Goal: Task Accomplishment & Management: Use online tool/utility

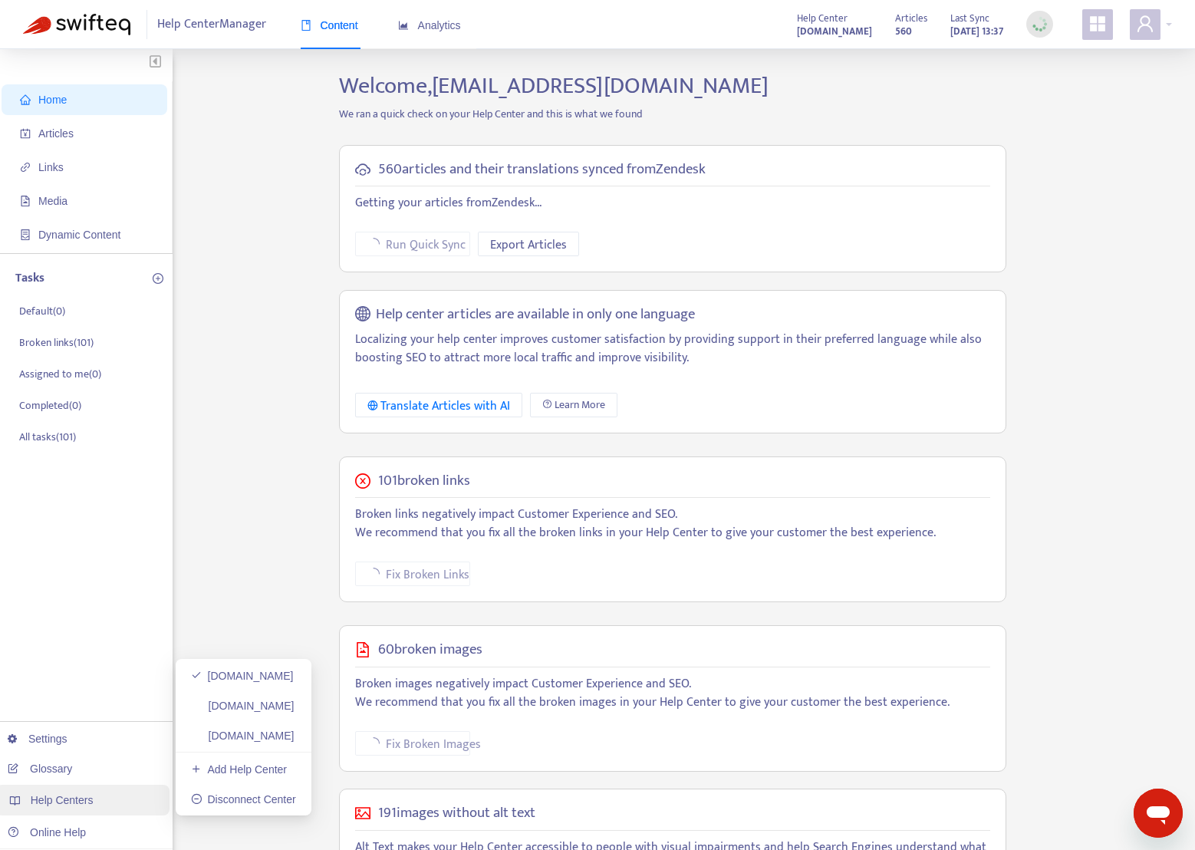
click at [71, 801] on span "Help Centers" at bounding box center [62, 800] width 63 height 12
click at [248, 700] on link "[DOMAIN_NAME]" at bounding box center [243, 705] width 104 height 12
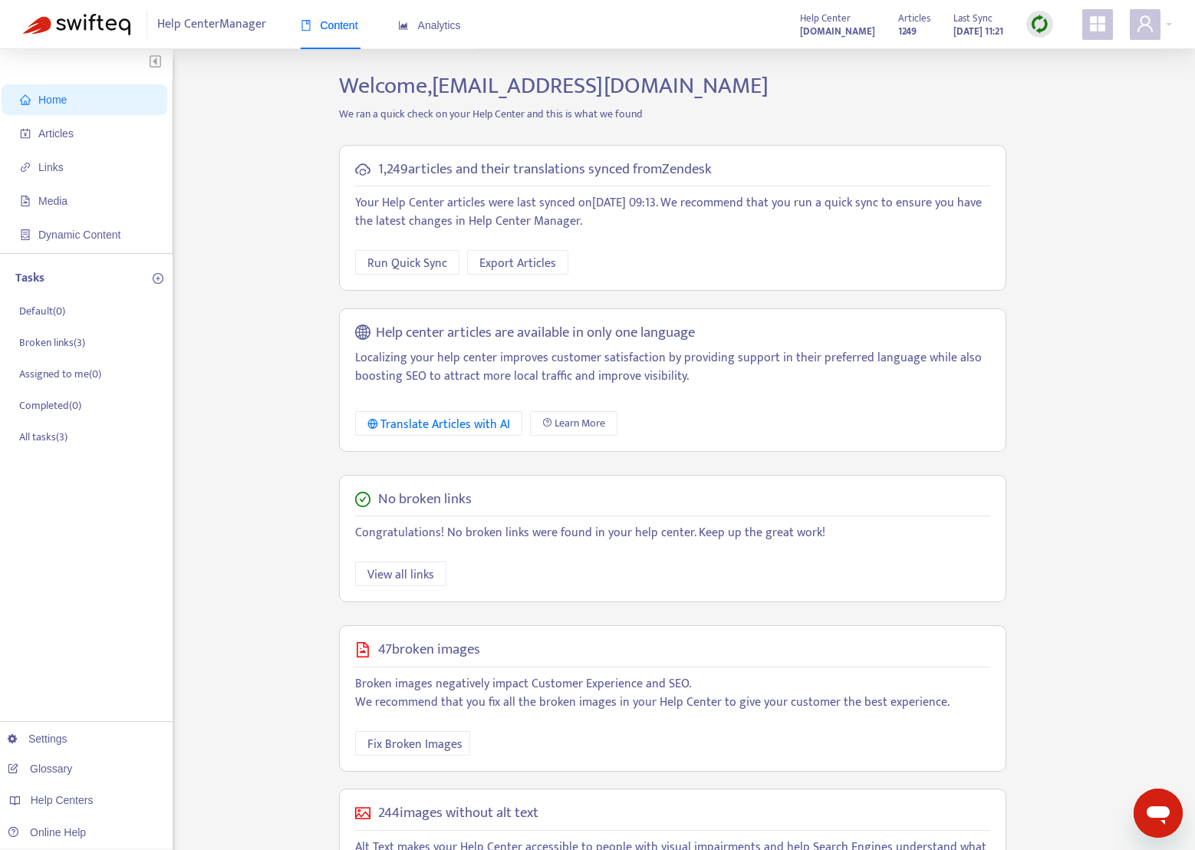
scroll to position [2, 0]
click at [57, 125] on span "Articles" at bounding box center [55, 131] width 35 height 12
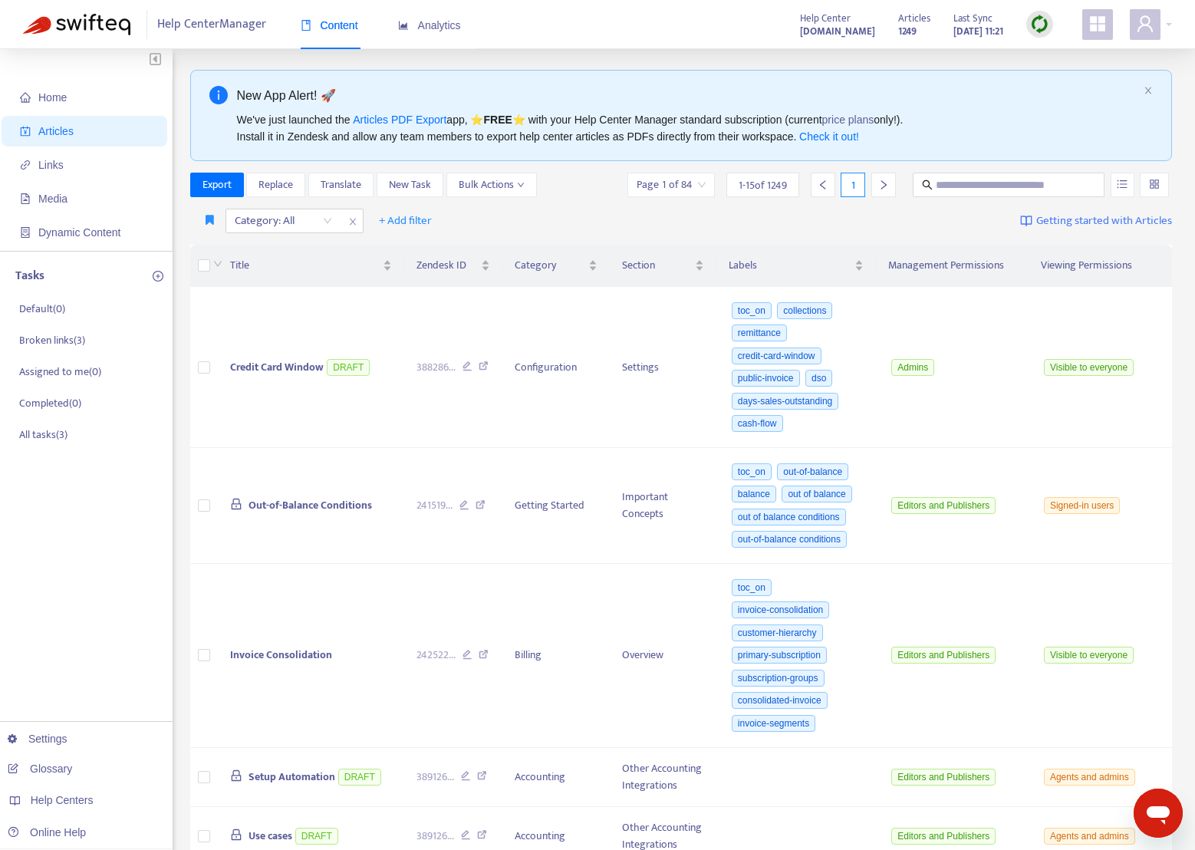
click at [352, 222] on icon "close" at bounding box center [352, 221] width 9 height 9
click at [256, 225] on span "+ Add filter" at bounding box center [267, 221] width 53 height 18
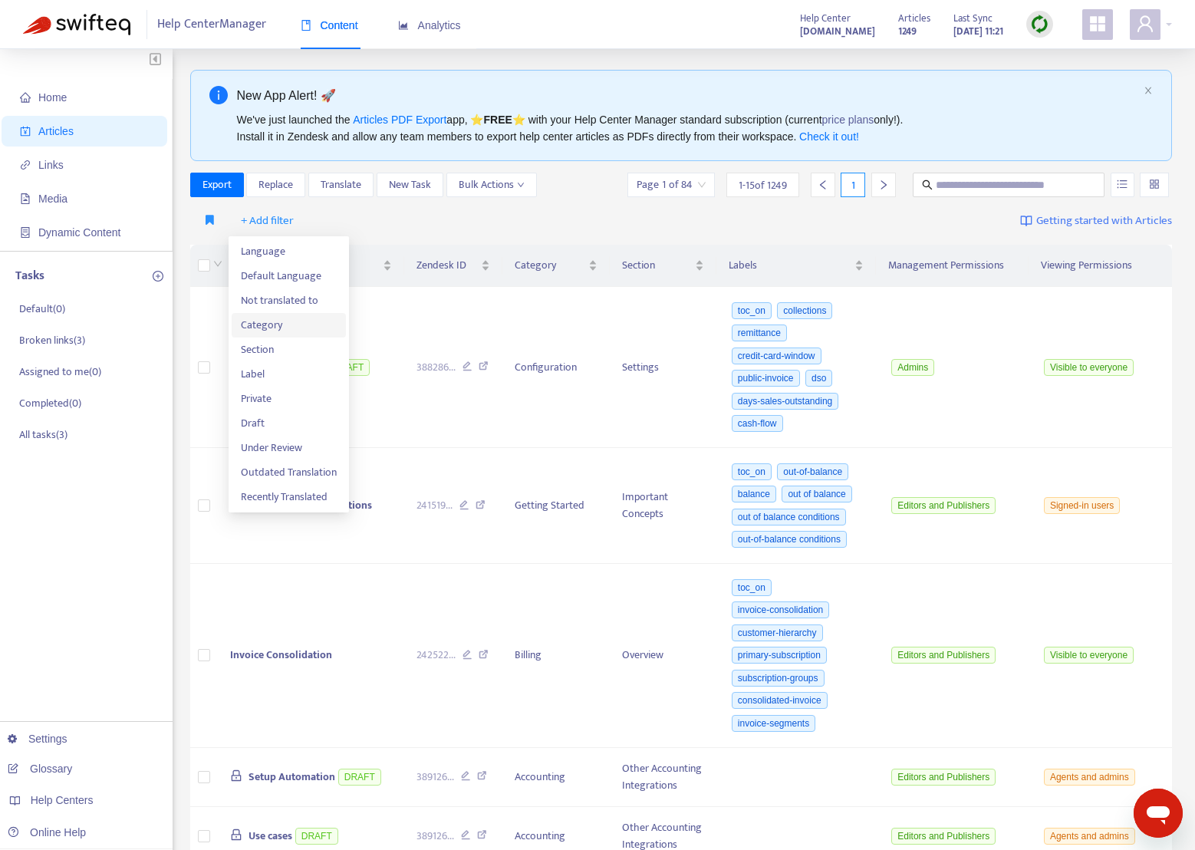
click at [268, 323] on span "Category" at bounding box center [289, 325] width 96 height 17
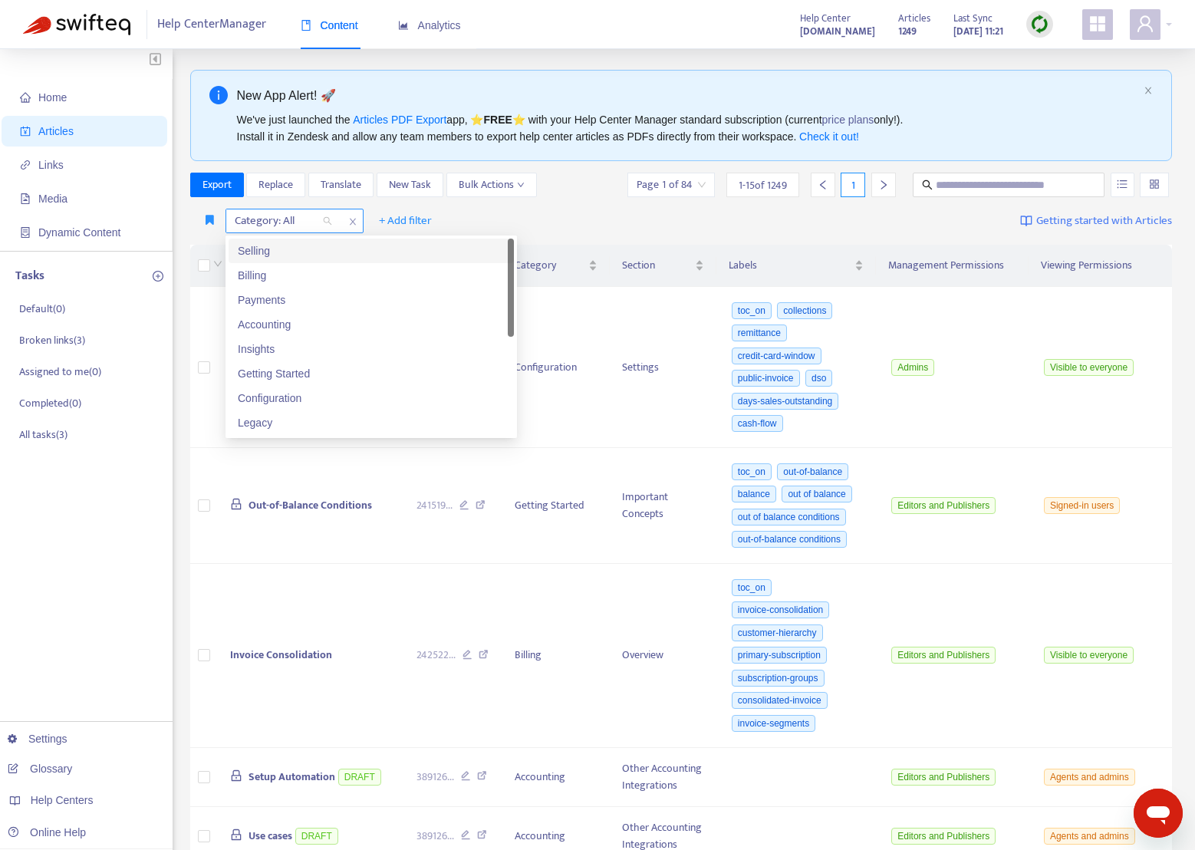
click at [325, 220] on div "Category: All" at bounding box center [283, 220] width 114 height 23
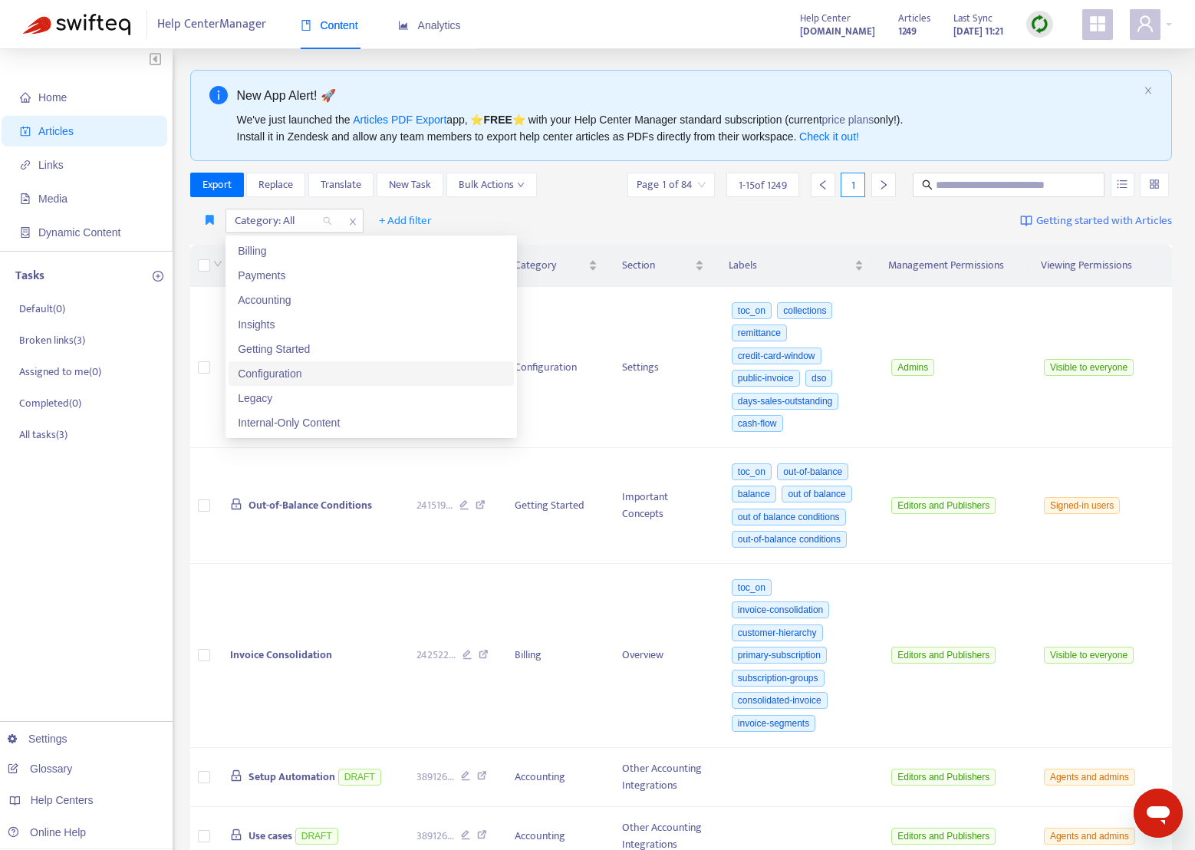
click at [340, 375] on div "Configuration" at bounding box center [371, 373] width 267 height 17
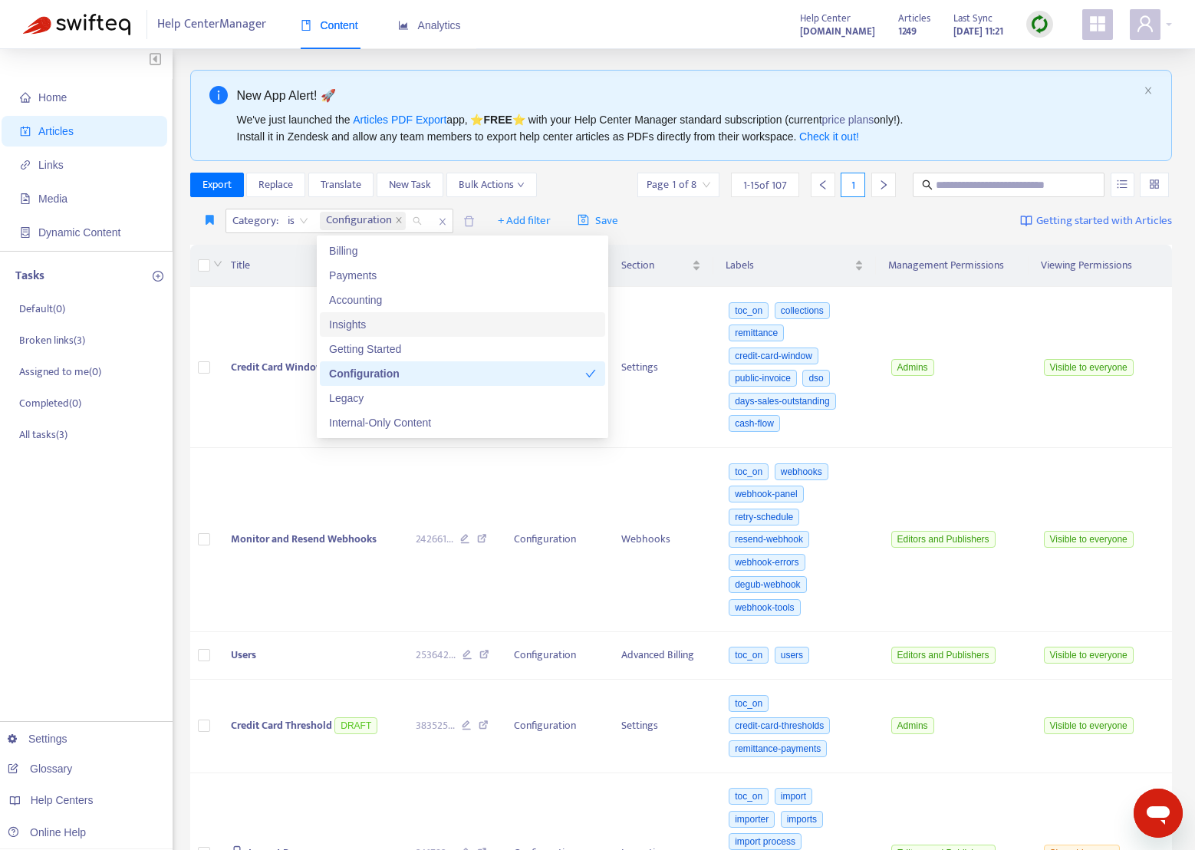
scroll to position [0, 0]
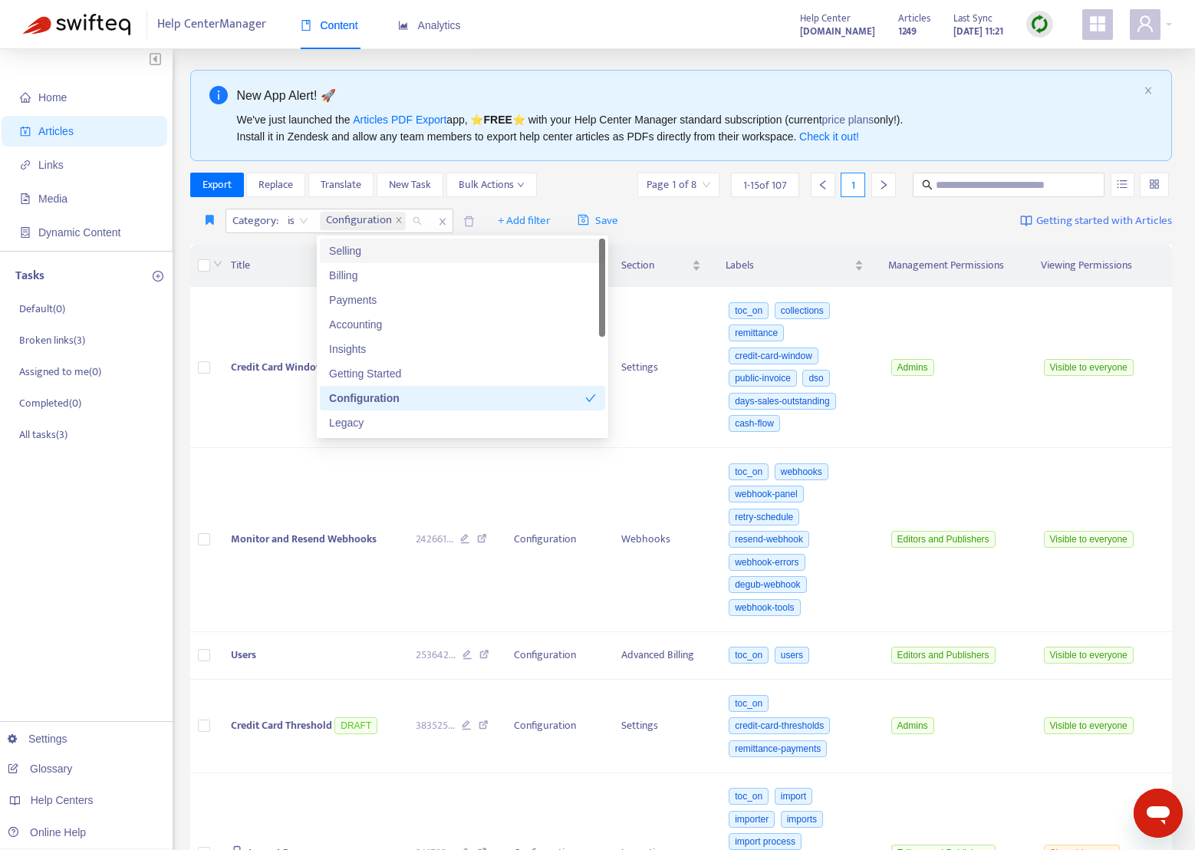
click at [343, 248] on div "Selling" at bounding box center [462, 250] width 267 height 17
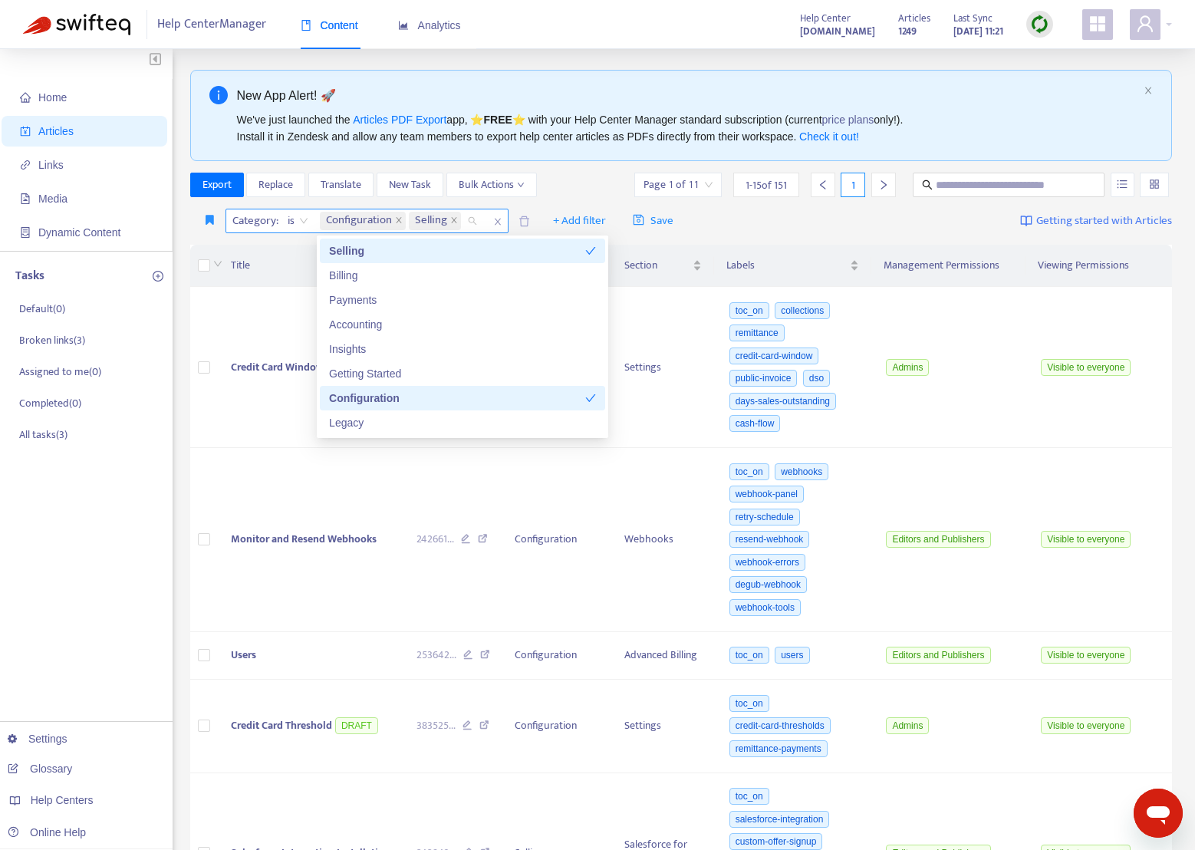
click at [400, 219] on icon "close" at bounding box center [398, 220] width 5 height 5
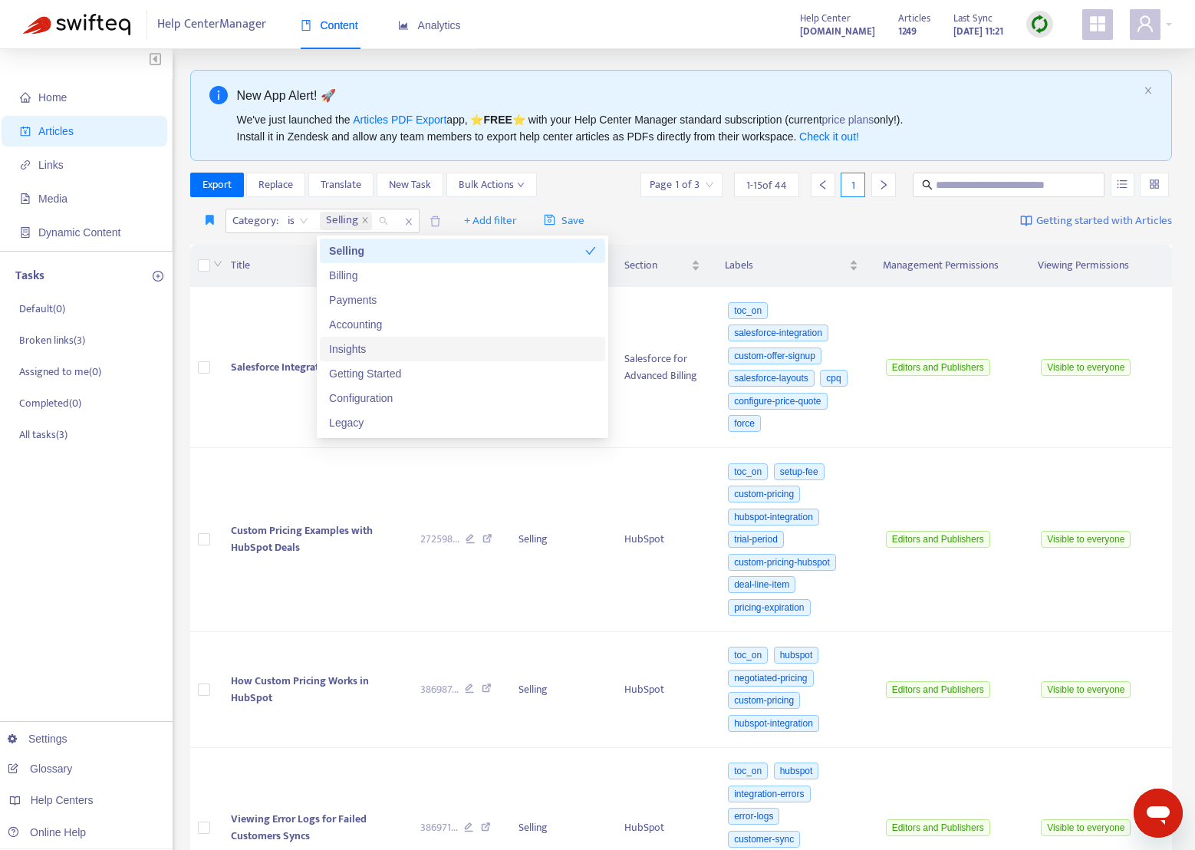
click at [414, 350] on div "Insights" at bounding box center [462, 349] width 267 height 17
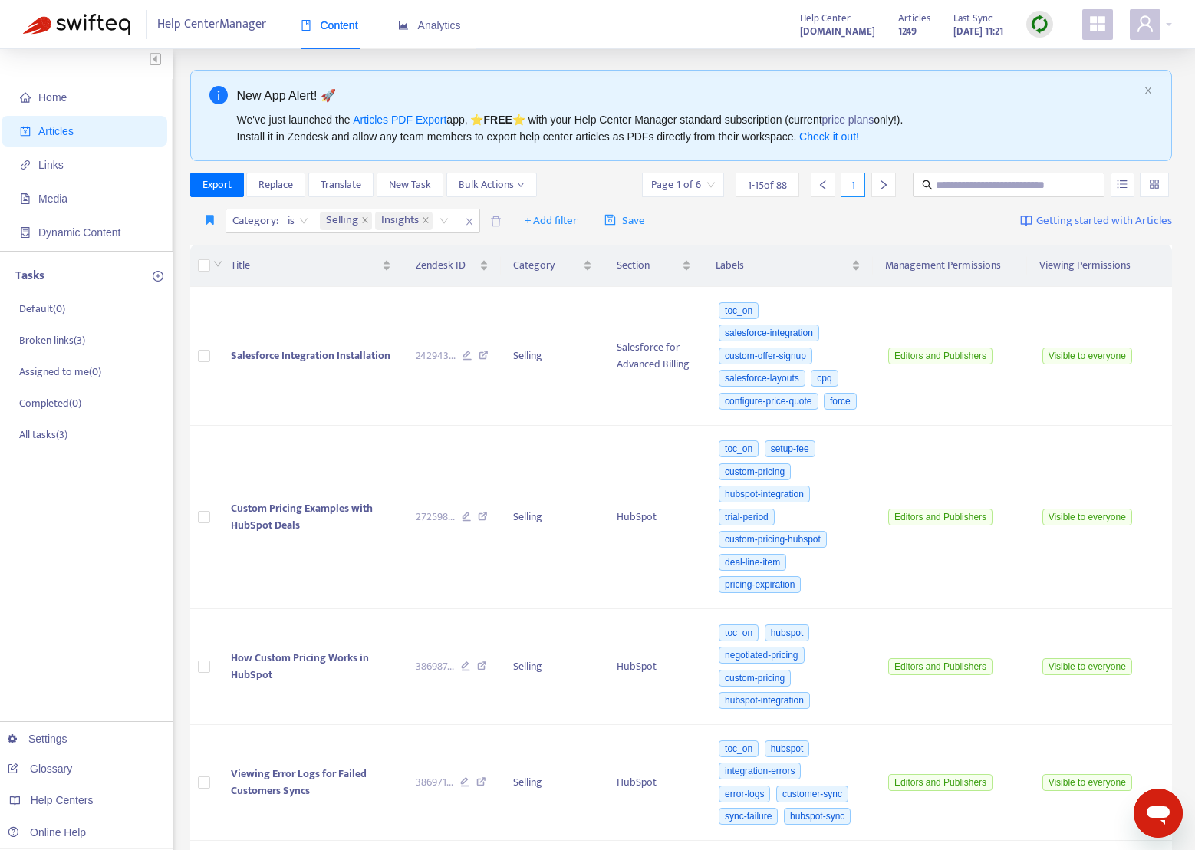
click at [703, 211] on div "Category : is Selling Insights + Add filter Save Getting started with Articles" at bounding box center [681, 221] width 982 height 36
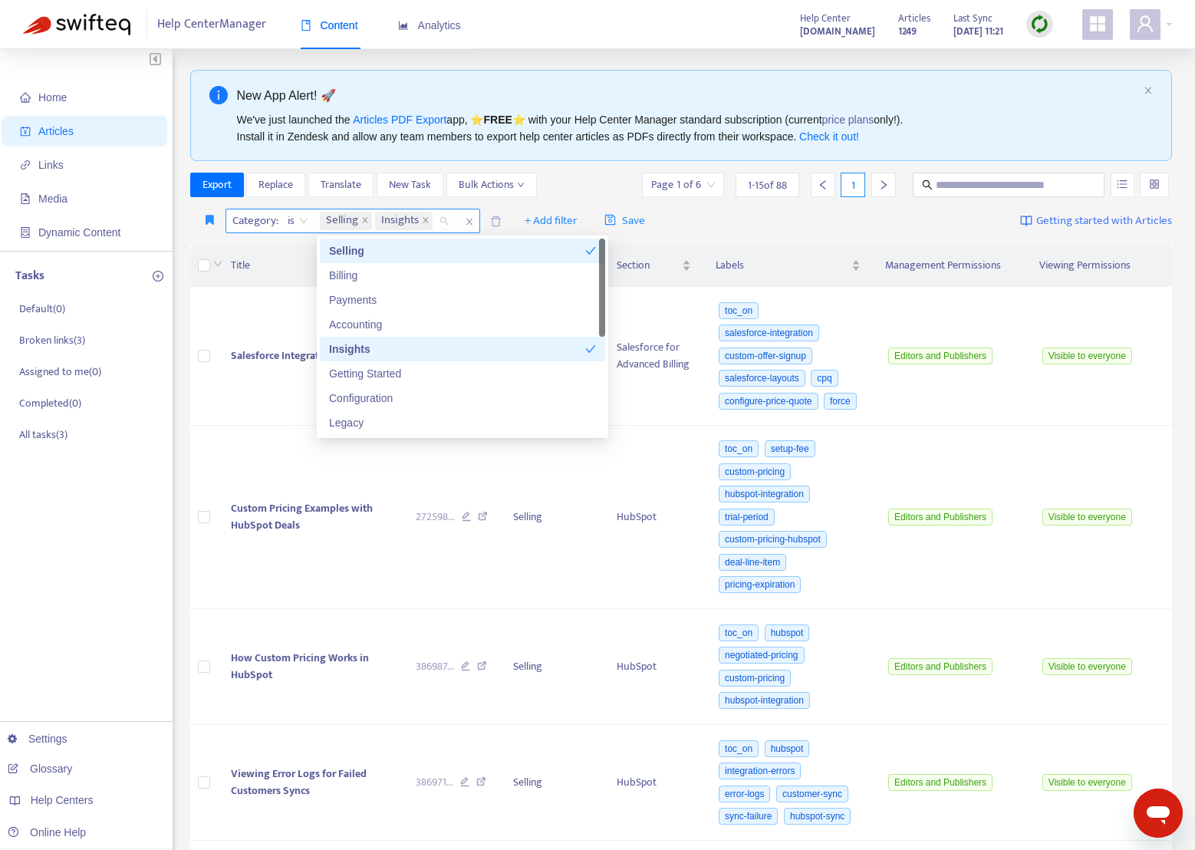
click at [442, 222] on div "Selling Insights" at bounding box center [387, 220] width 140 height 23
click at [397, 329] on div "Accounting" at bounding box center [462, 324] width 267 height 17
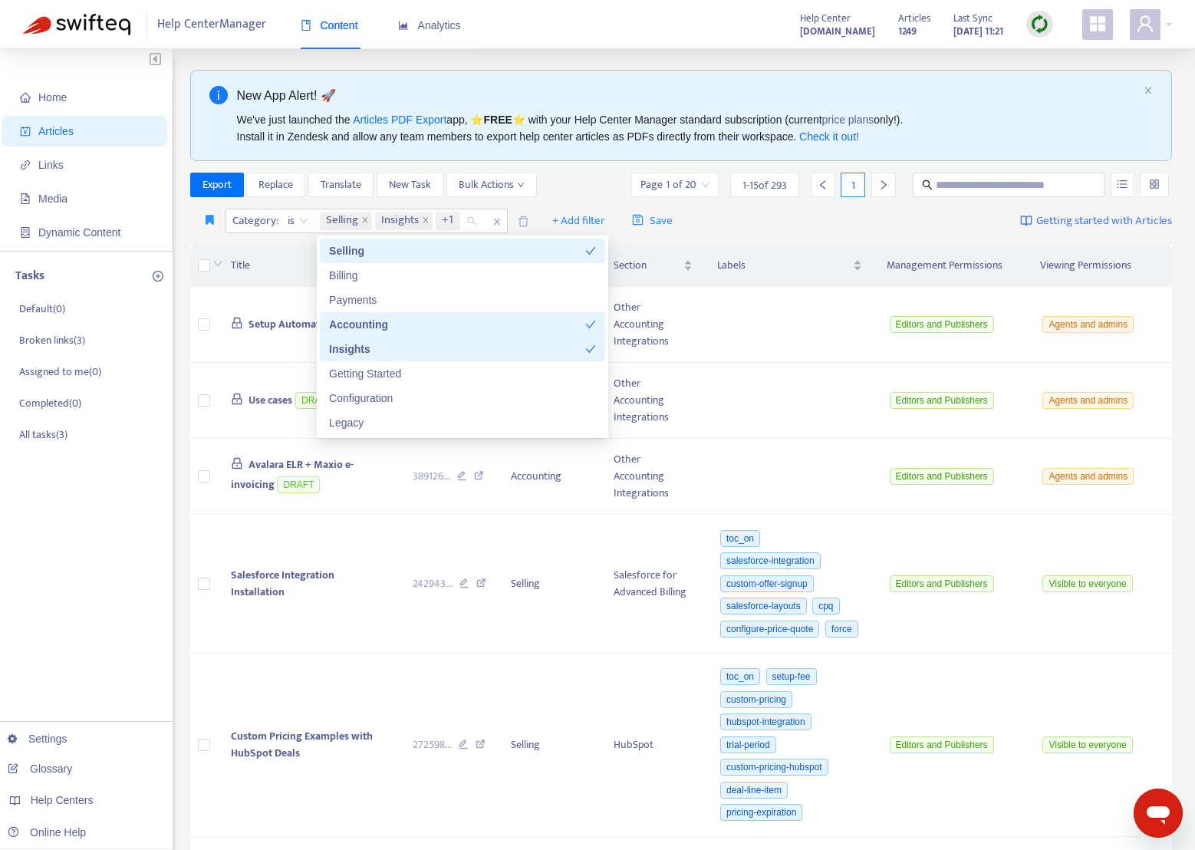
click at [397, 329] on div "Accounting" at bounding box center [457, 324] width 256 height 17
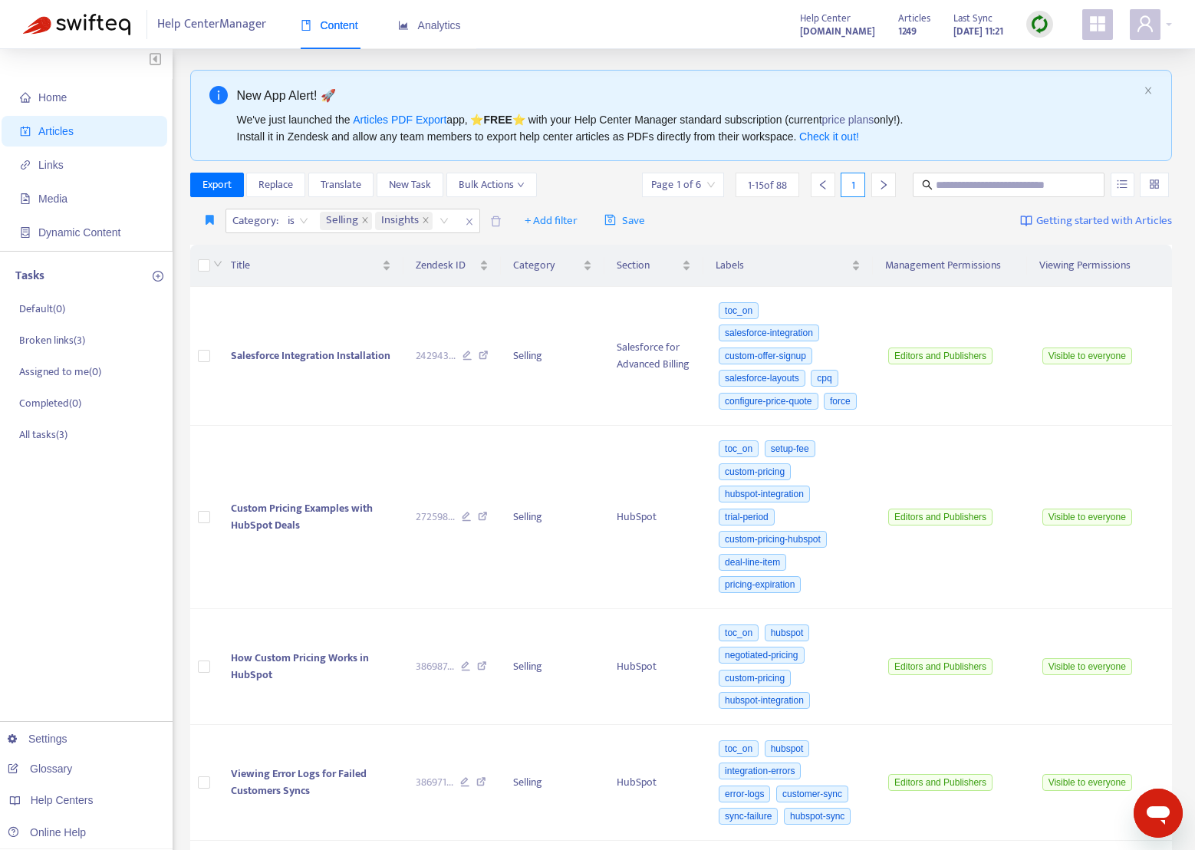
click at [688, 215] on div "Category : is Selling Insights + Add filter Save Getting started with Articles" at bounding box center [681, 221] width 982 height 36
click at [216, 188] on span "Export" at bounding box center [216, 184] width 29 height 17
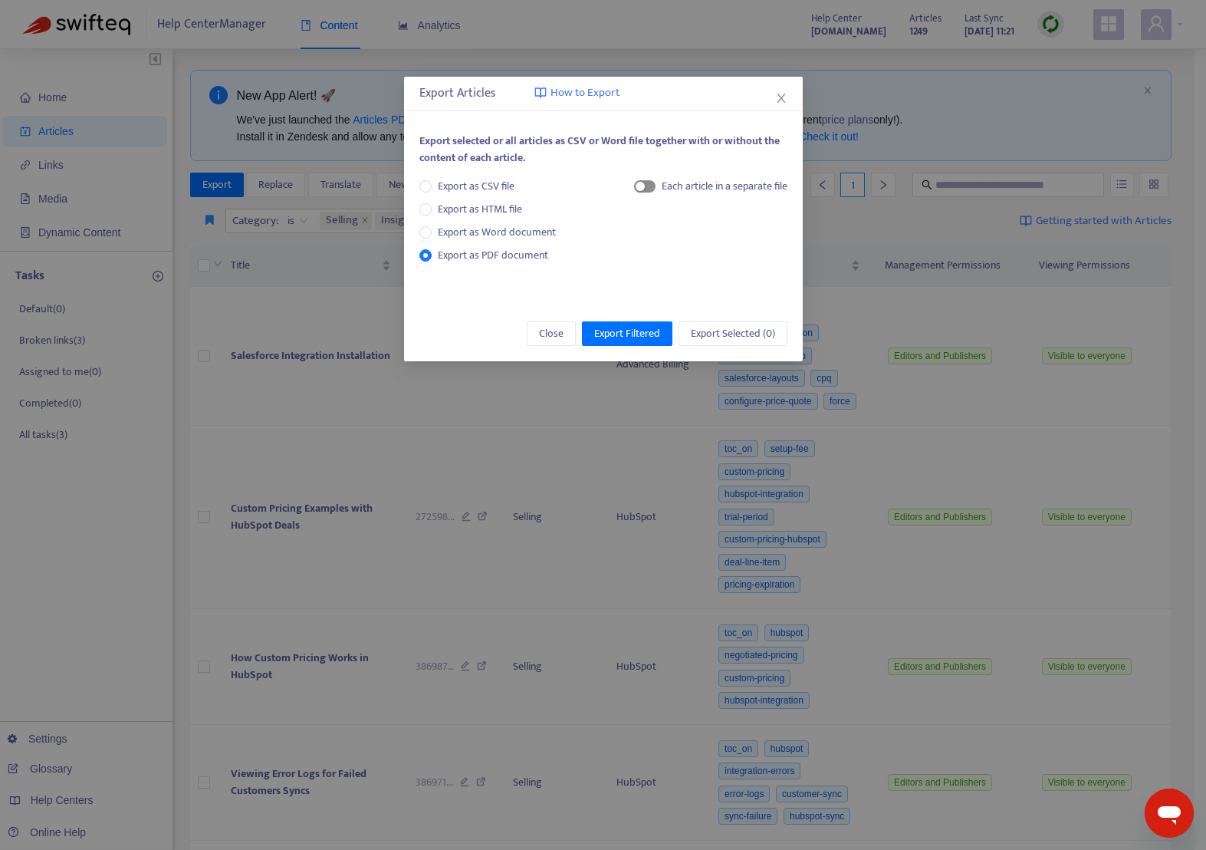
click at [649, 180] on span "button" at bounding box center [644, 186] width 21 height 12
click at [627, 331] on span "Export Filtered" at bounding box center [627, 333] width 66 height 17
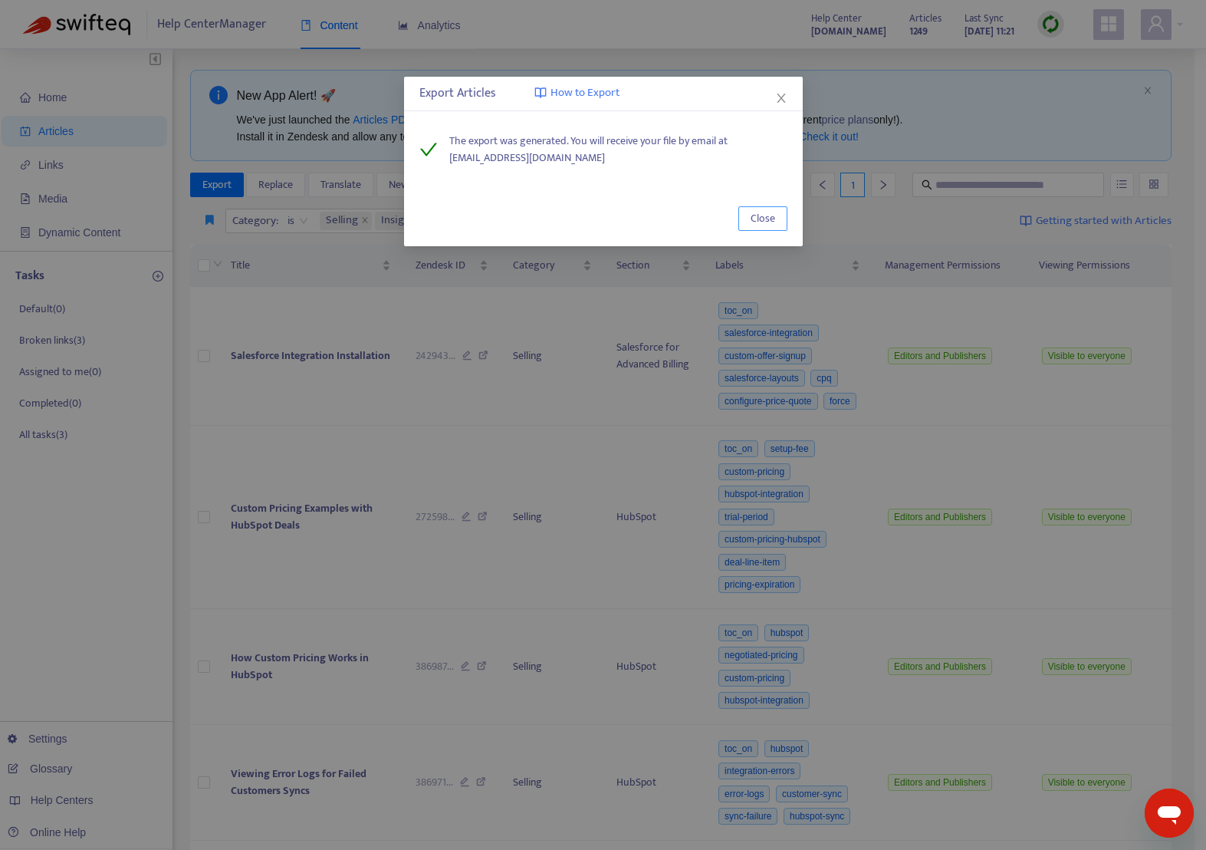
click at [778, 215] on button "Close" at bounding box center [763, 218] width 49 height 25
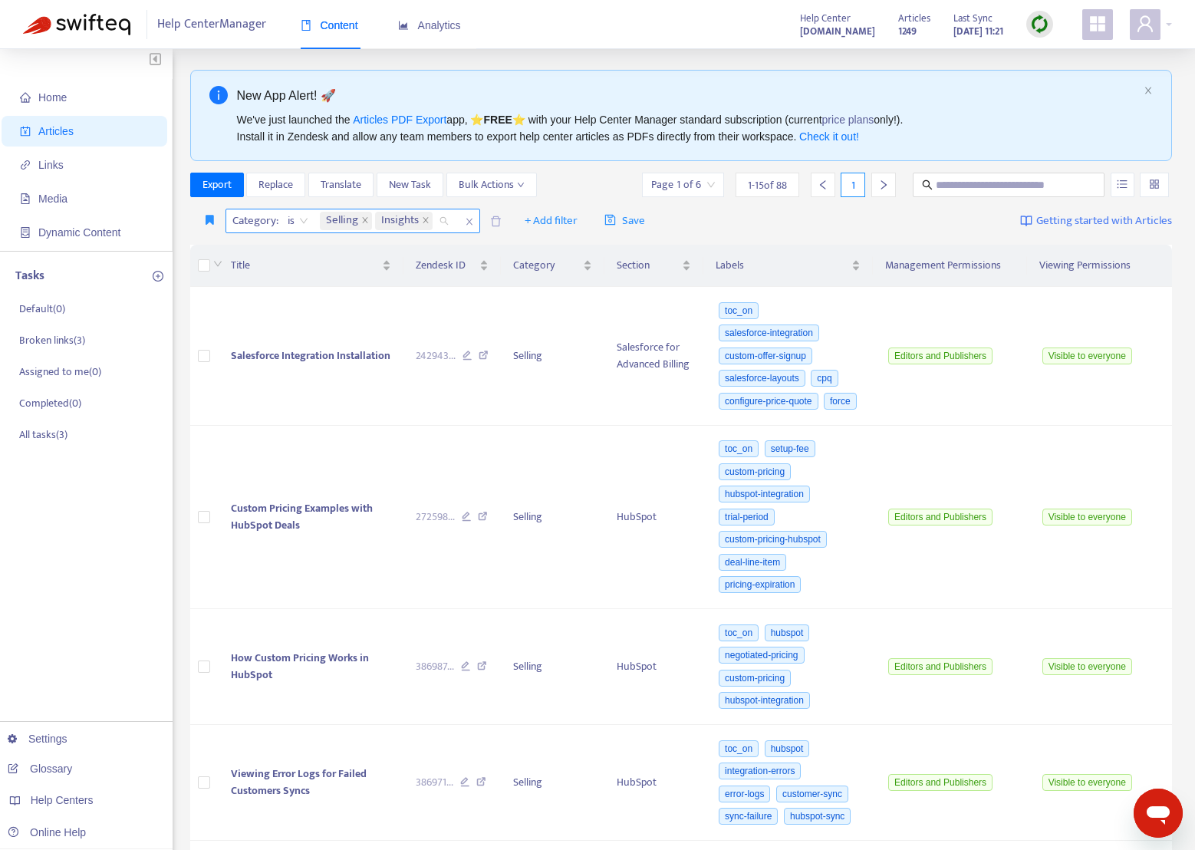
click at [359, 219] on span "Selling" at bounding box center [346, 221] width 52 height 18
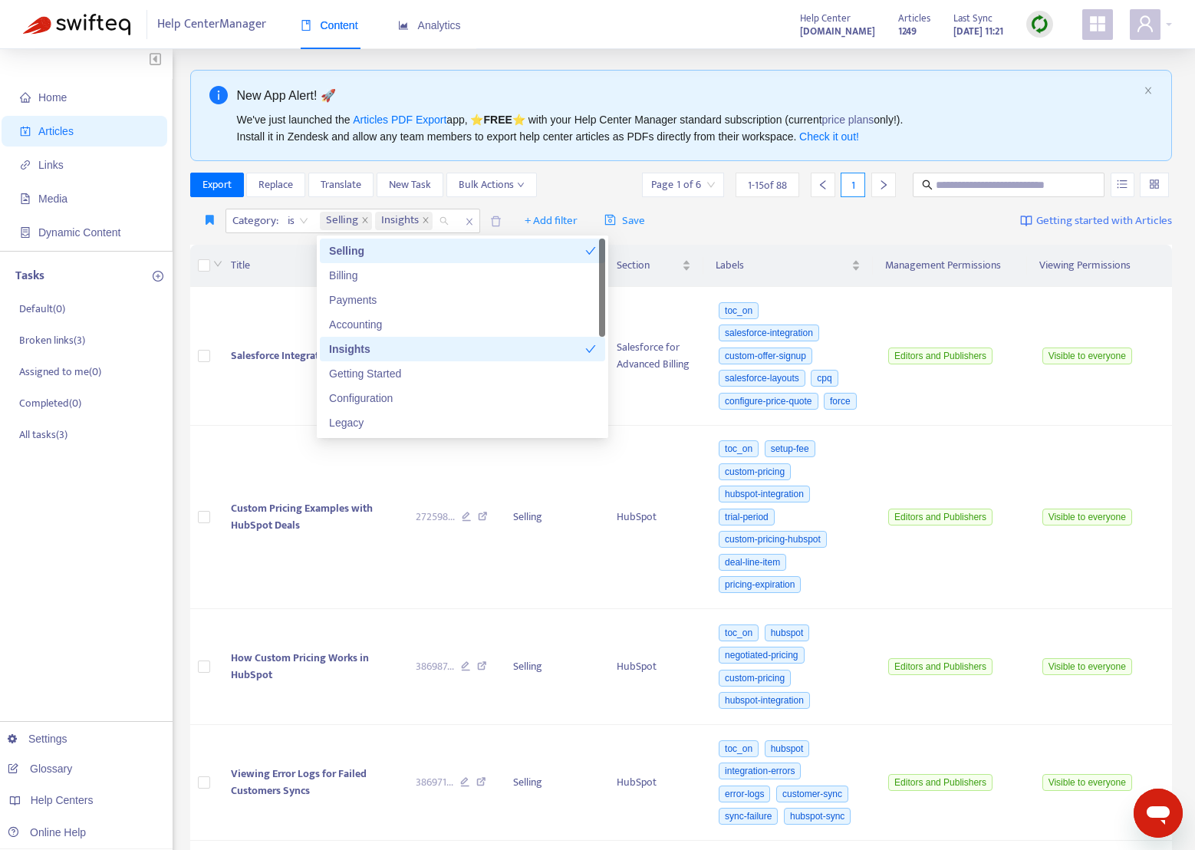
scroll to position [1, 0]
click at [601, 251] on div at bounding box center [602, 288] width 6 height 98
click at [593, 251] on icon "check" at bounding box center [590, 250] width 11 height 11
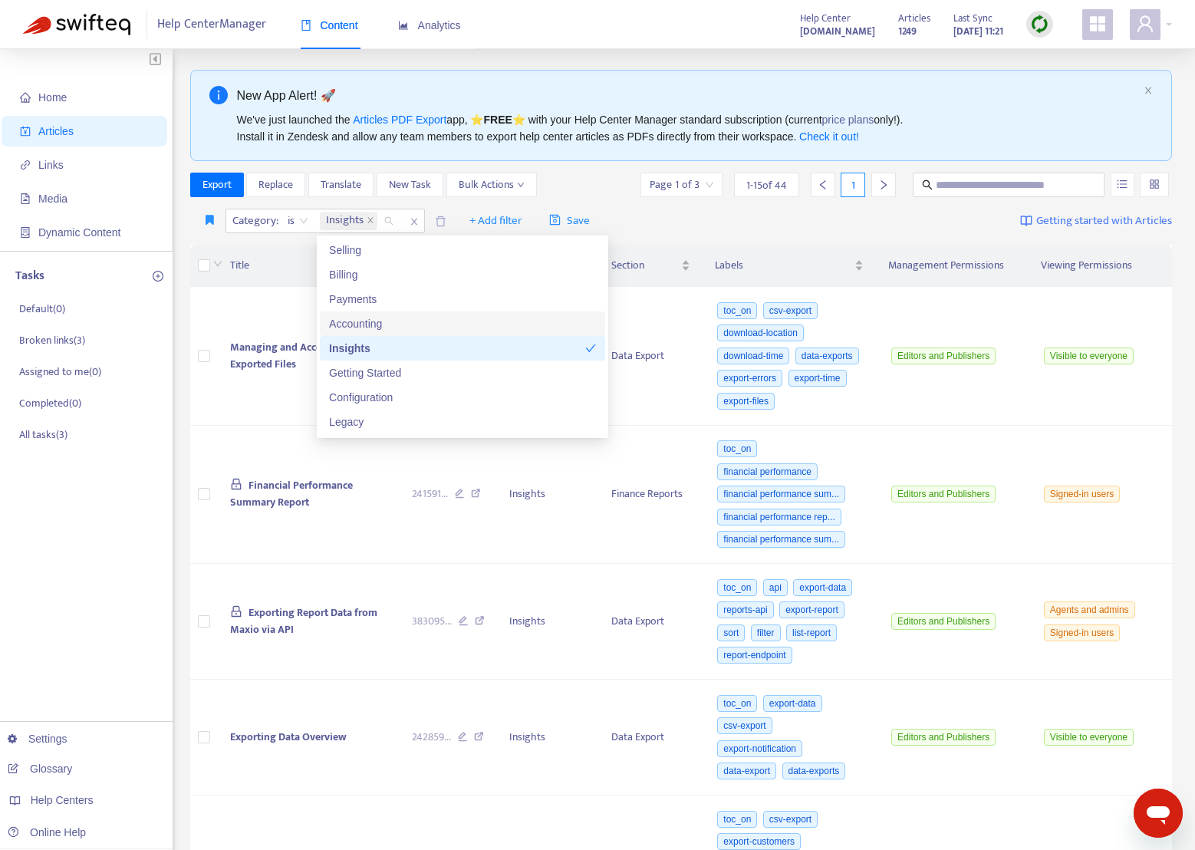
click at [568, 317] on div "Accounting" at bounding box center [462, 323] width 267 height 17
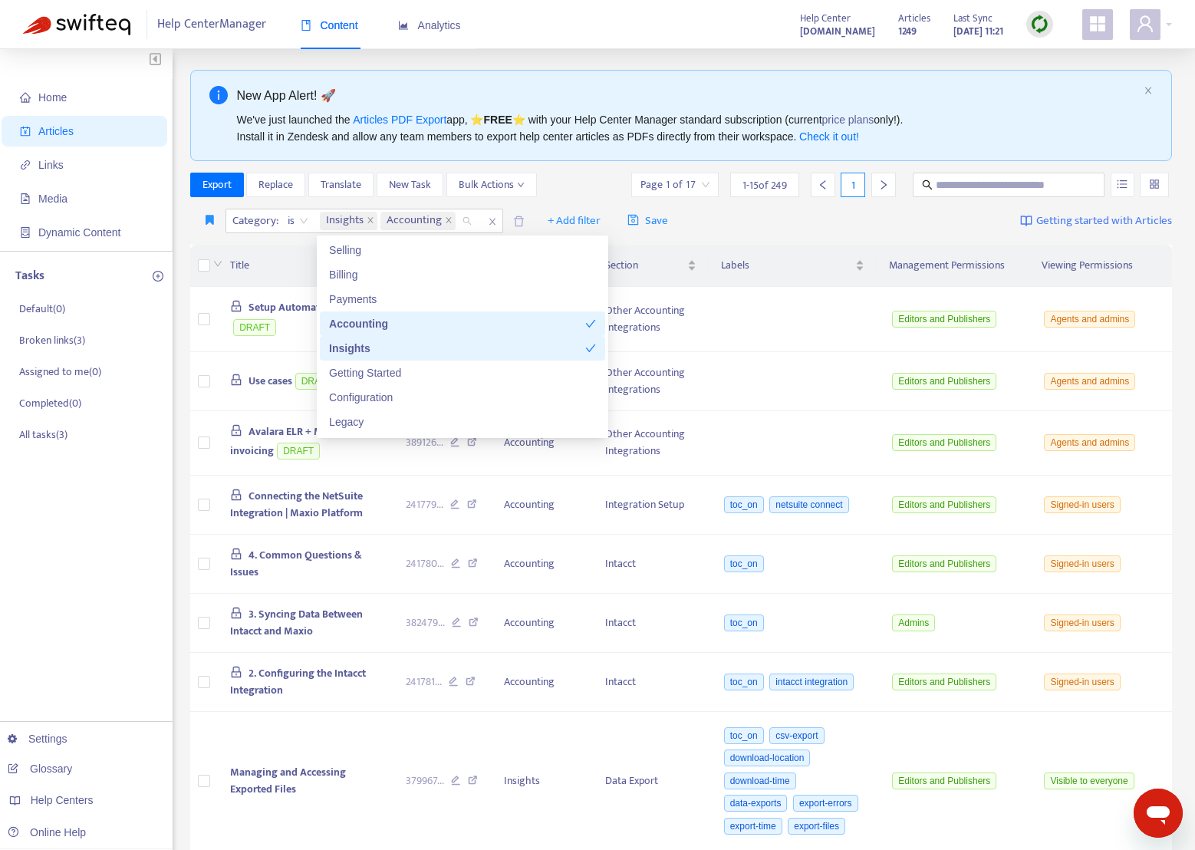
click at [593, 344] on icon "check" at bounding box center [590, 348] width 11 height 11
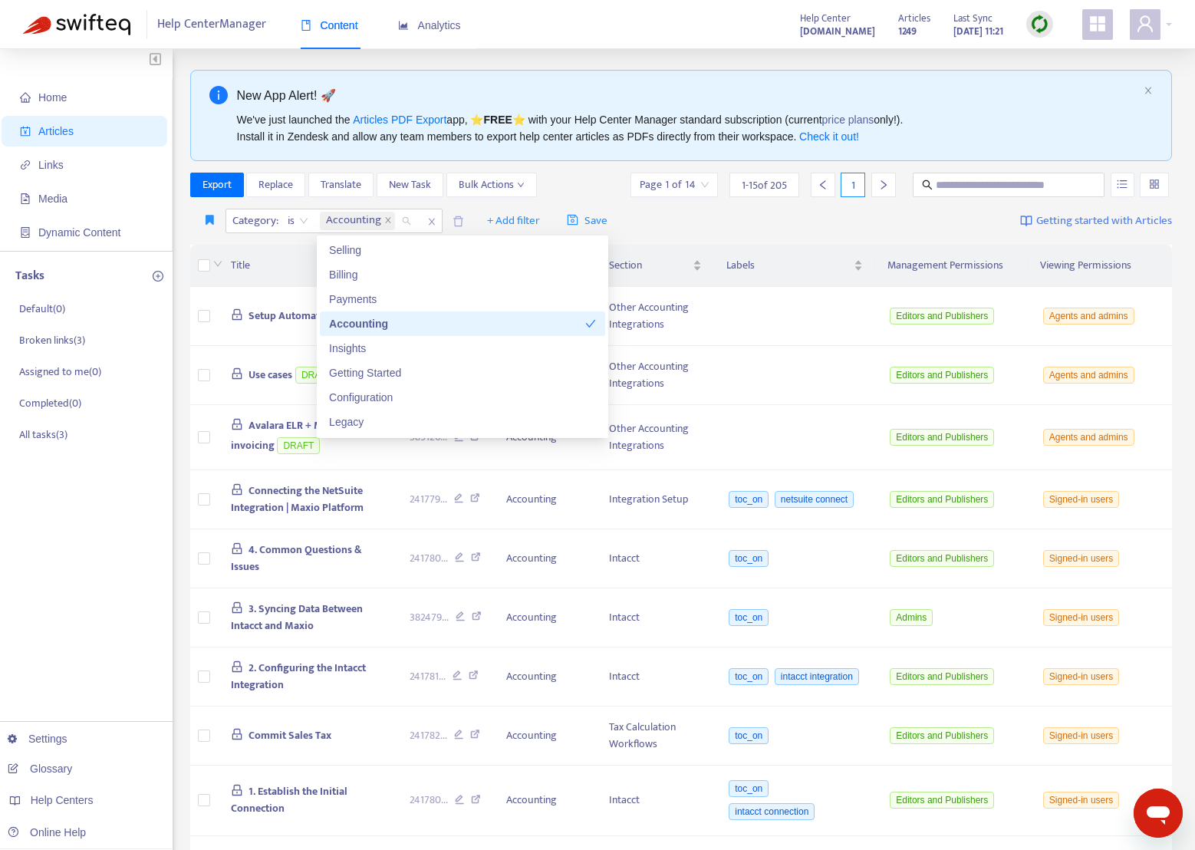
click at [778, 212] on div "Category : is Accounting + Add filter Save Getting started with Articles" at bounding box center [681, 221] width 982 height 36
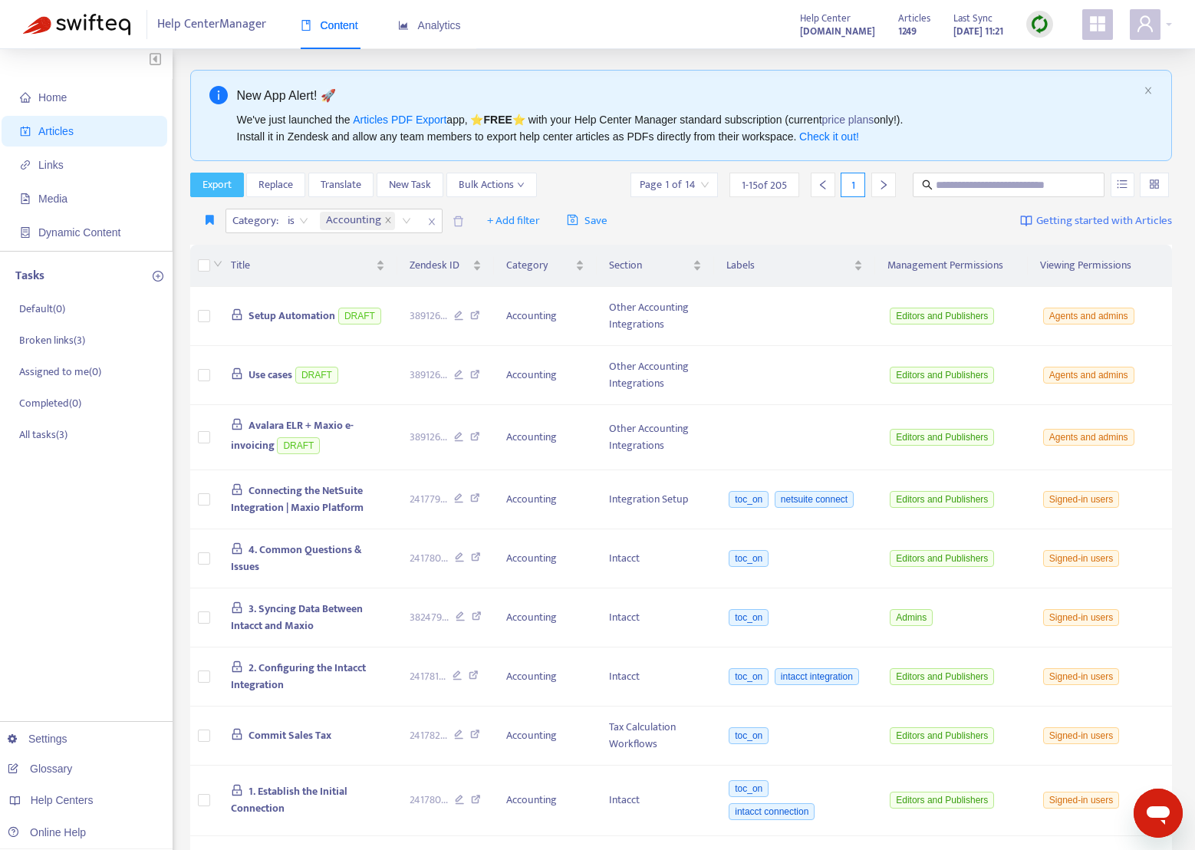
click at [220, 189] on span "Export" at bounding box center [216, 184] width 29 height 17
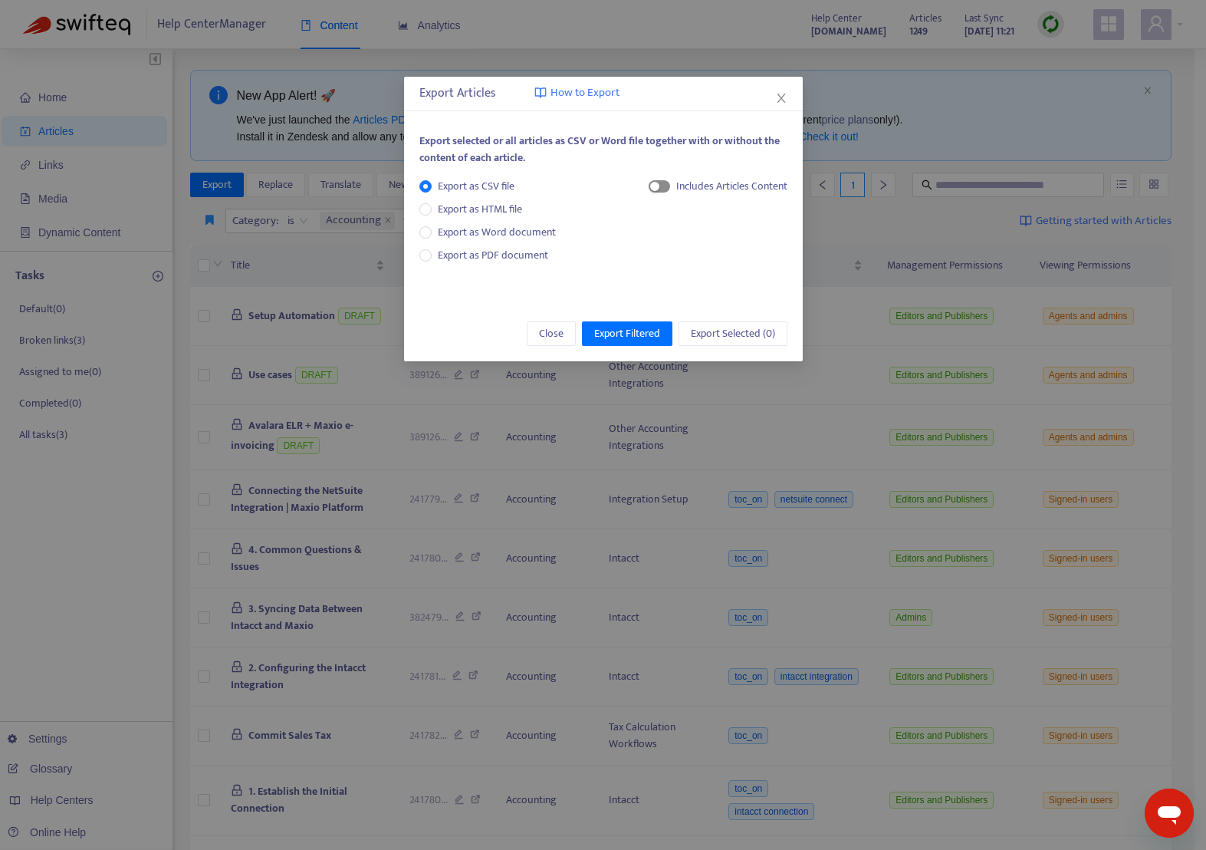
click at [665, 184] on span "button" at bounding box center [659, 186] width 21 height 12
click at [648, 187] on span "button" at bounding box center [644, 186] width 21 height 12
click at [640, 333] on span "Export Filtered" at bounding box center [627, 333] width 66 height 17
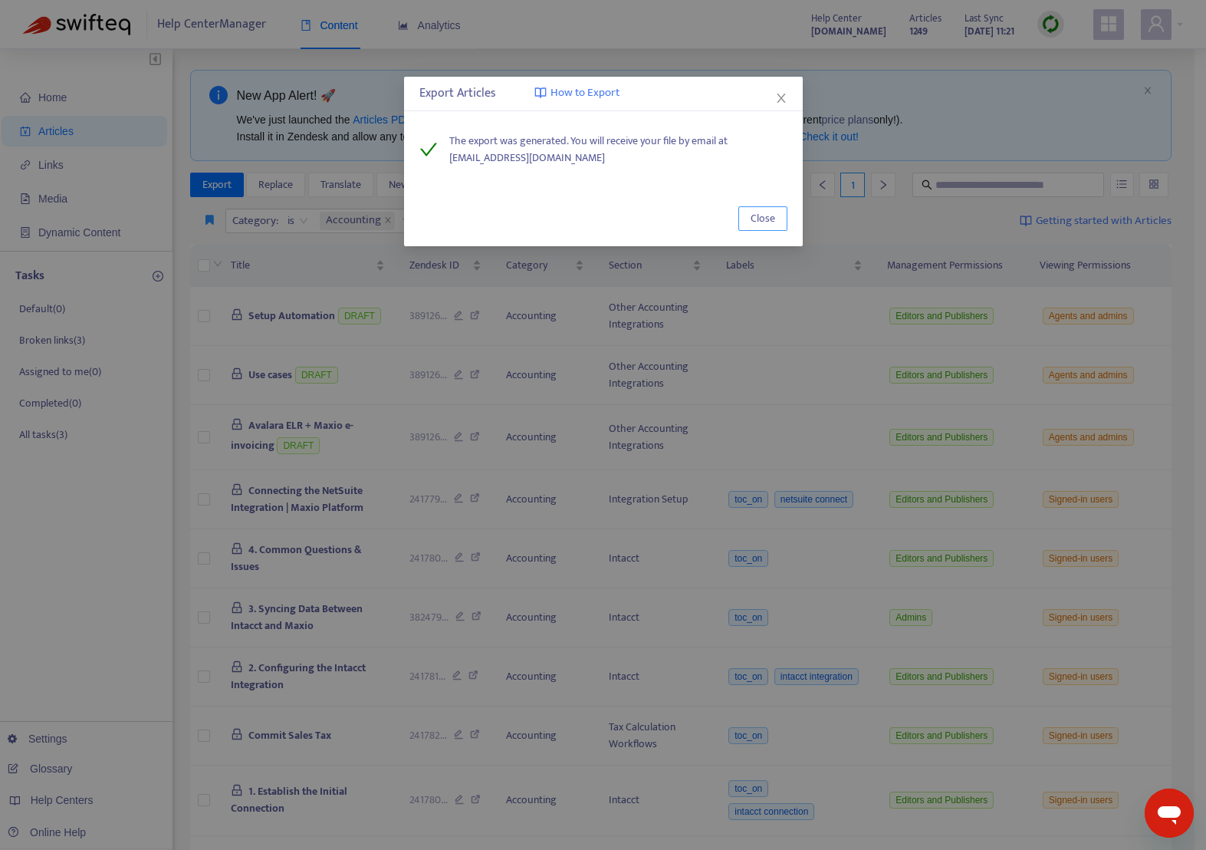
drag, startPoint x: 762, startPoint y: 214, endPoint x: 781, endPoint y: 222, distance: 19.9
click at [762, 214] on span "Close" at bounding box center [763, 218] width 25 height 17
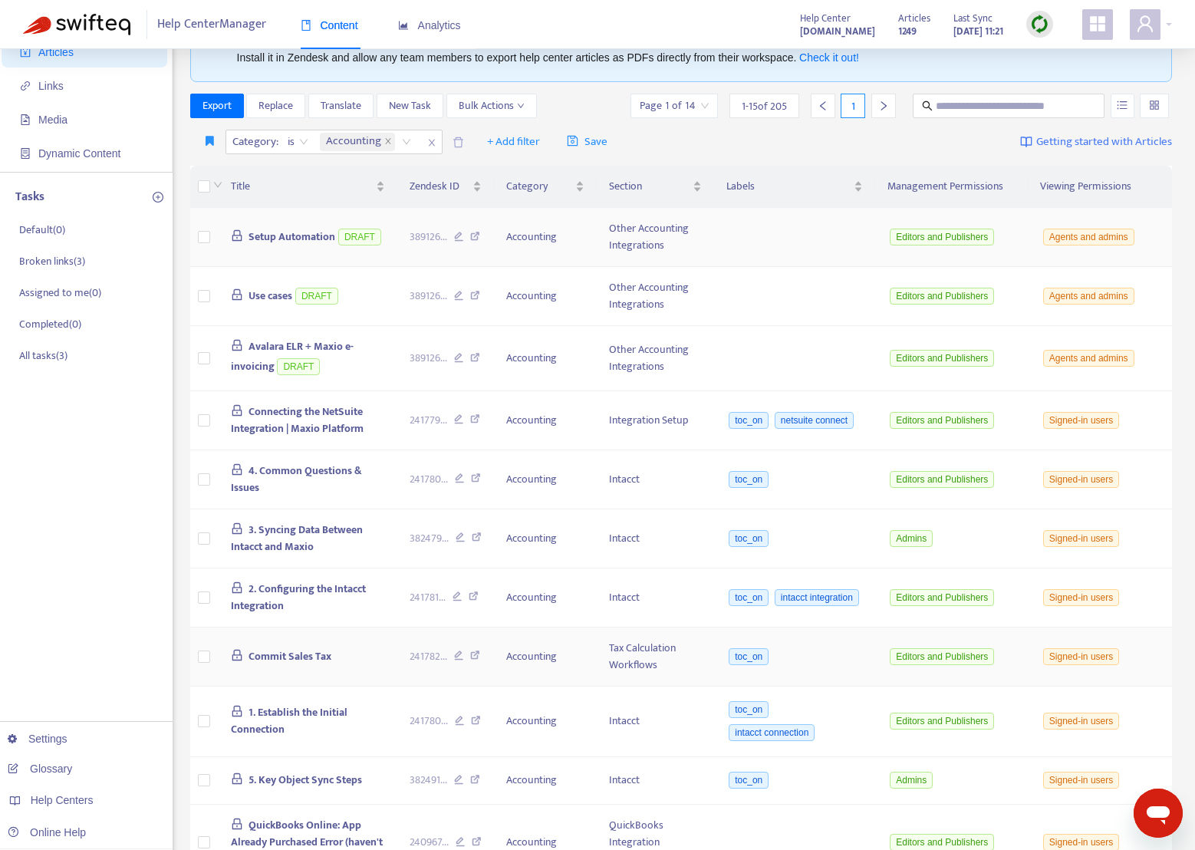
scroll to position [104, 0]
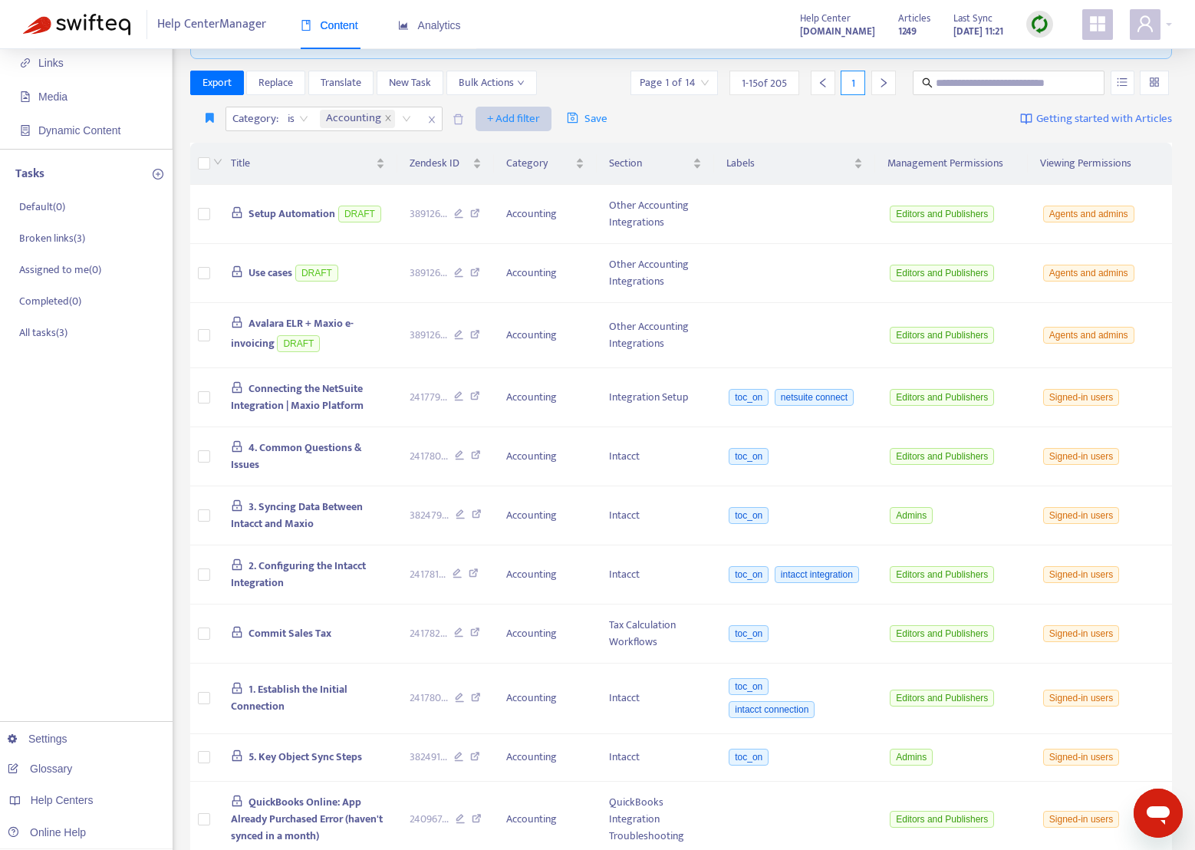
click at [387, 117] on icon "close" at bounding box center [388, 118] width 8 height 8
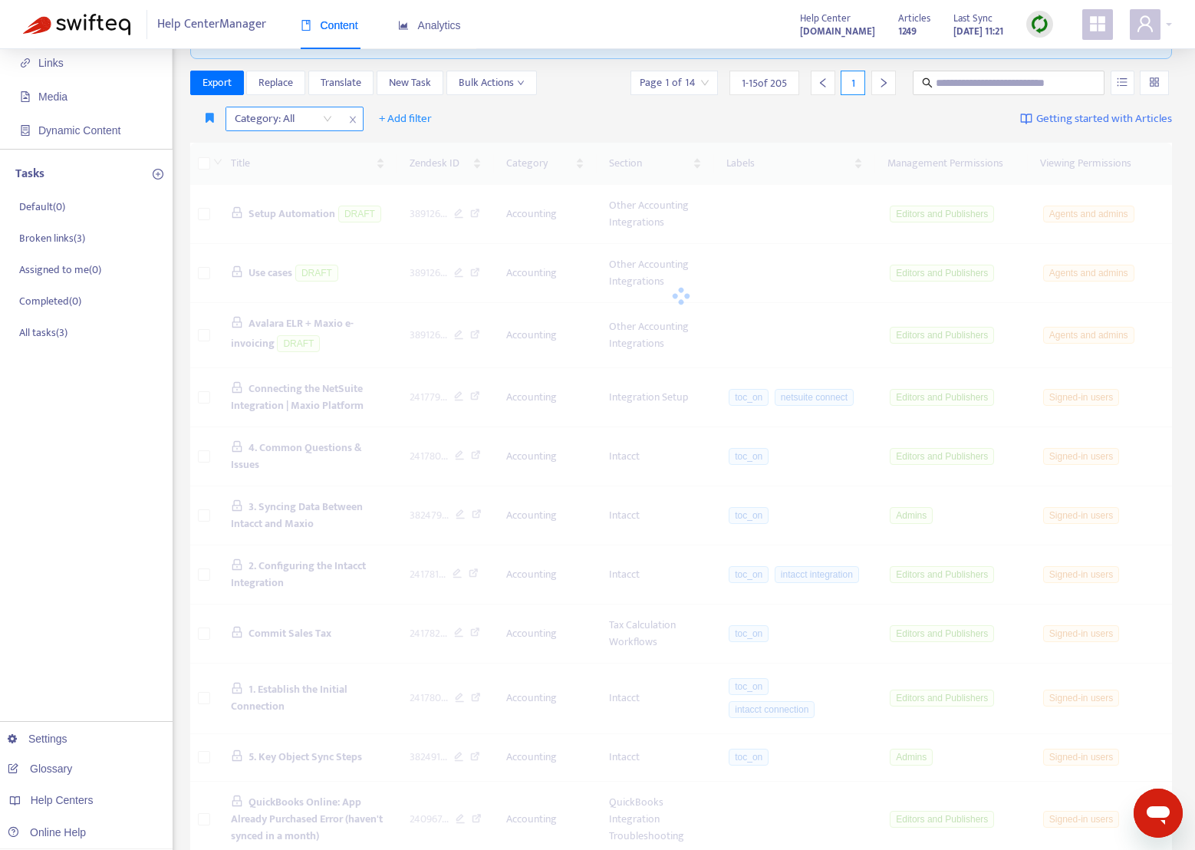
click at [334, 117] on div "Category: All" at bounding box center [283, 118] width 114 height 23
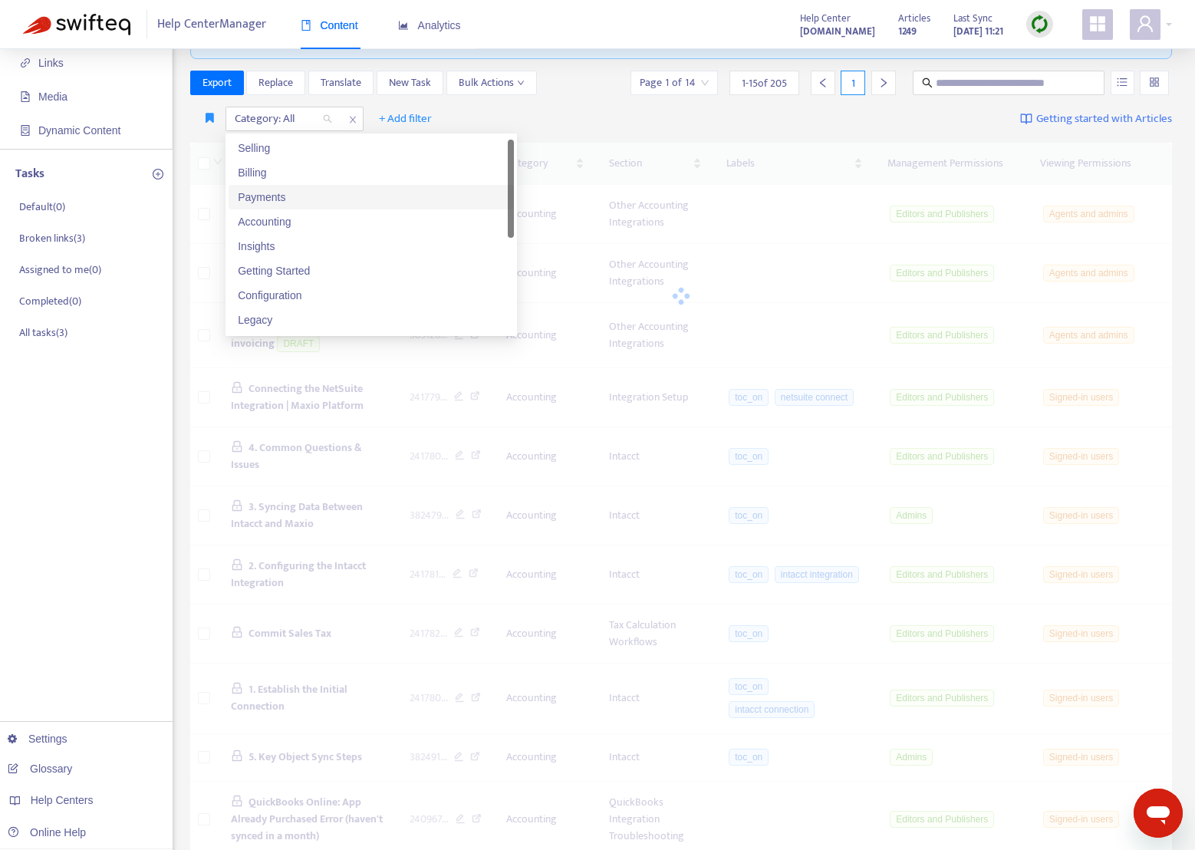
scroll to position [25, 0]
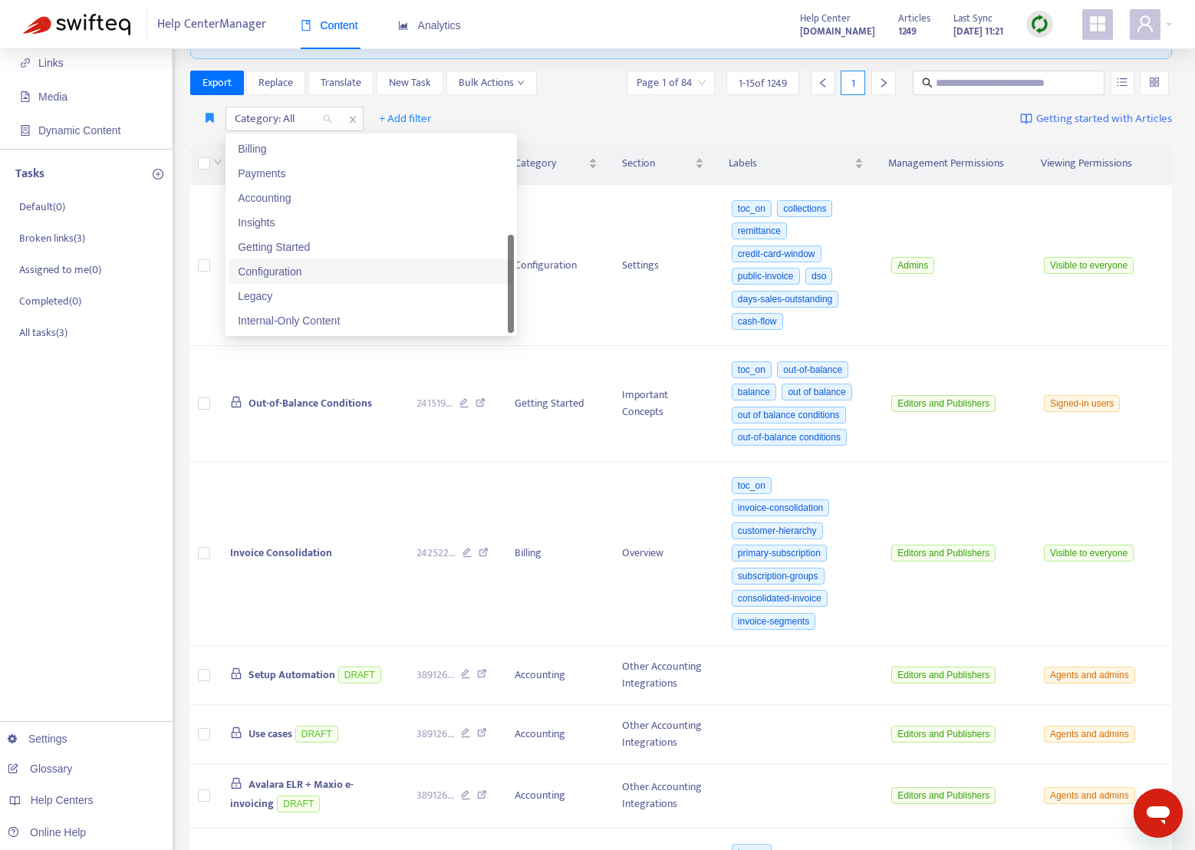
click at [335, 272] on div "Configuration" at bounding box center [371, 271] width 267 height 17
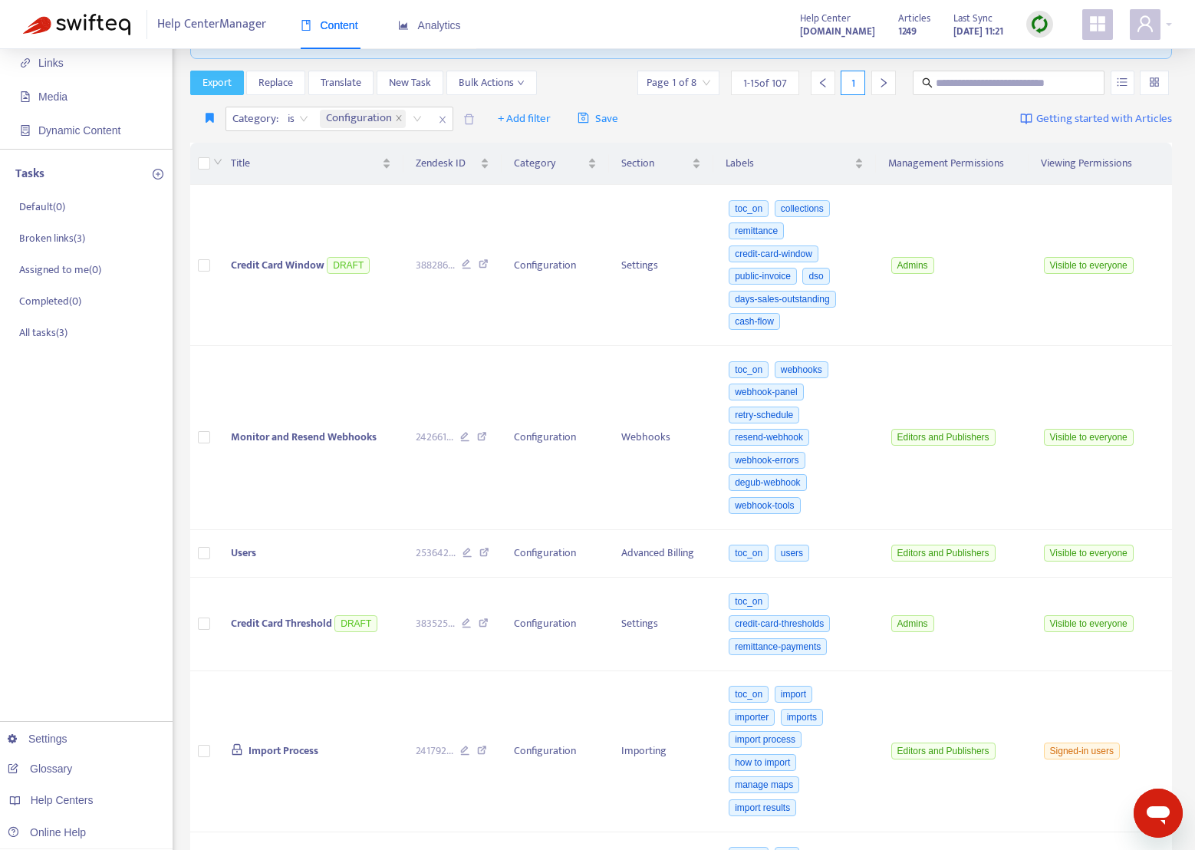
click at [226, 88] on span "Export" at bounding box center [216, 82] width 29 height 17
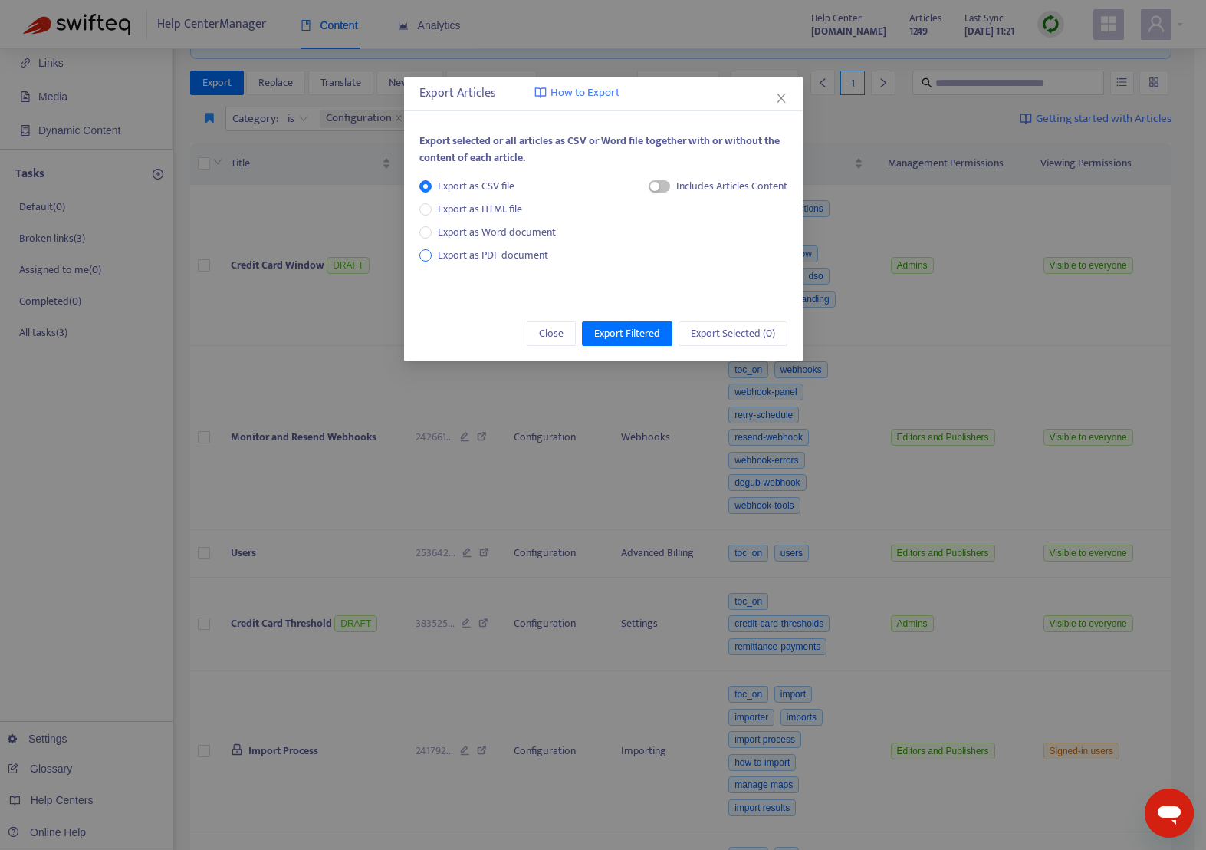
click at [452, 255] on span "Export as PDF document" at bounding box center [493, 255] width 110 height 18
click at [639, 186] on div "button" at bounding box center [640, 186] width 9 height 9
click at [627, 329] on span "Export Filtered" at bounding box center [627, 333] width 66 height 17
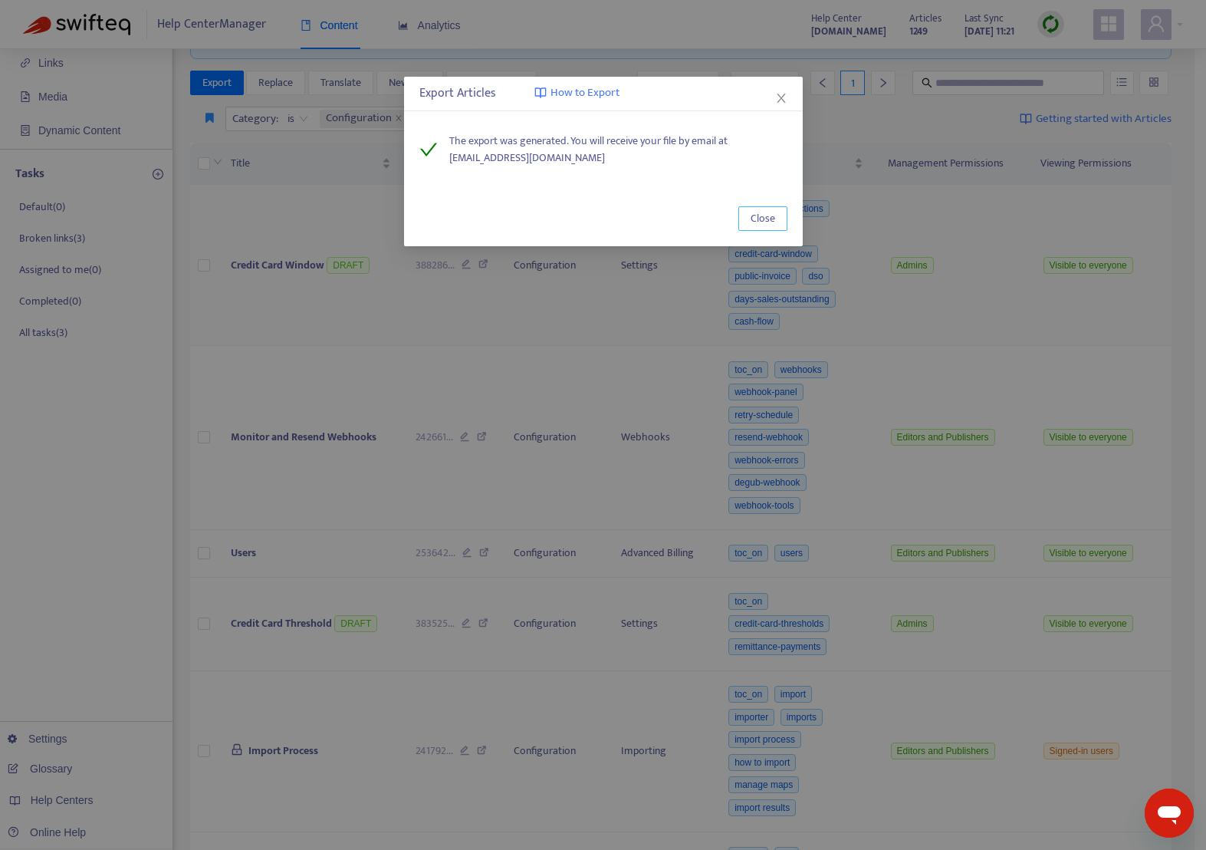
click at [767, 219] on span "Close" at bounding box center [763, 218] width 25 height 17
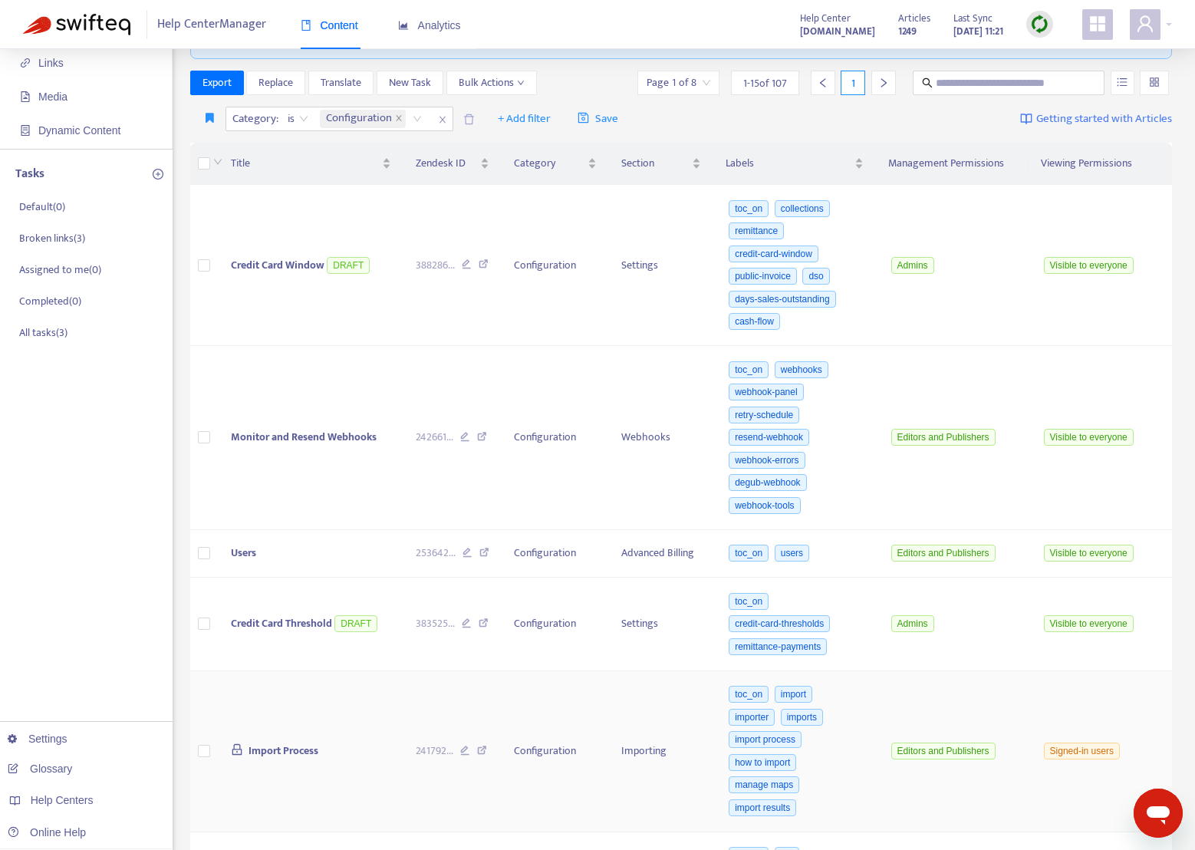
scroll to position [105, 0]
click at [400, 117] on icon "close" at bounding box center [399, 118] width 8 height 8
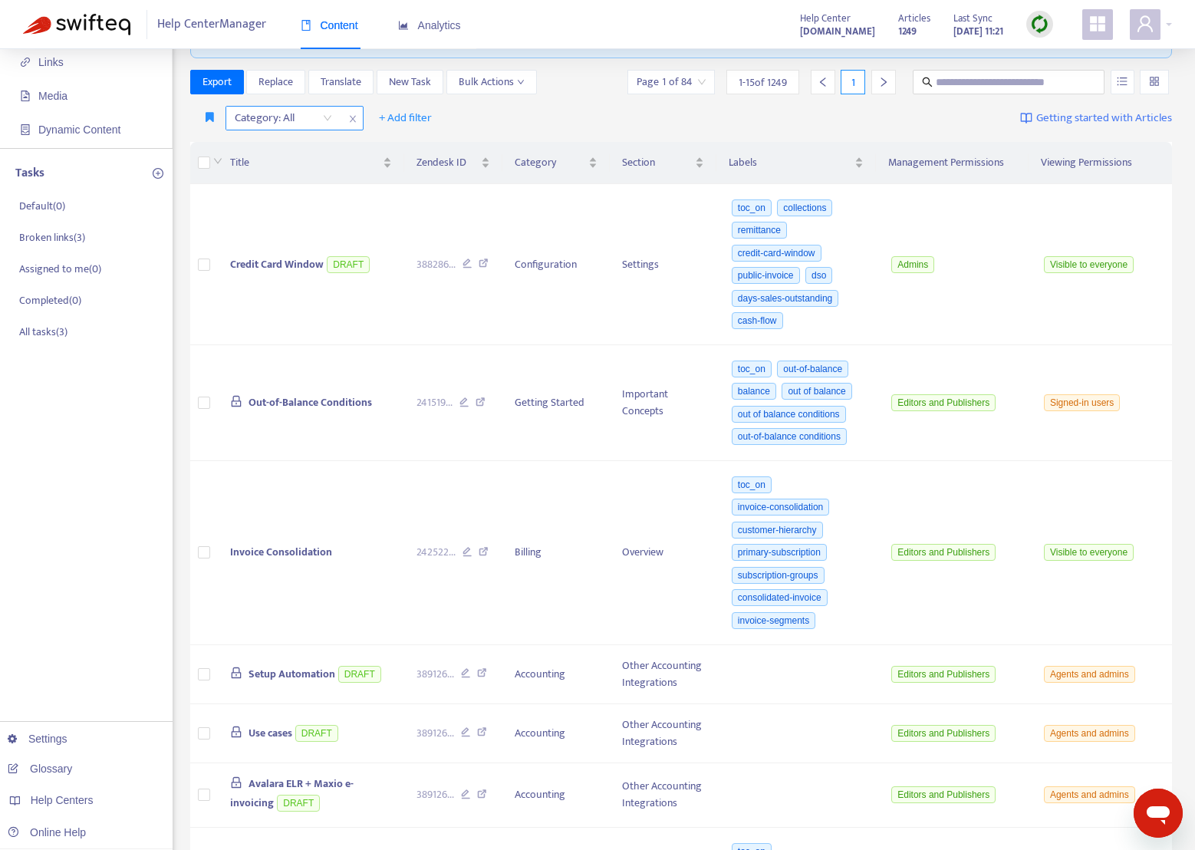
click at [330, 118] on div "Category: All" at bounding box center [283, 118] width 114 height 23
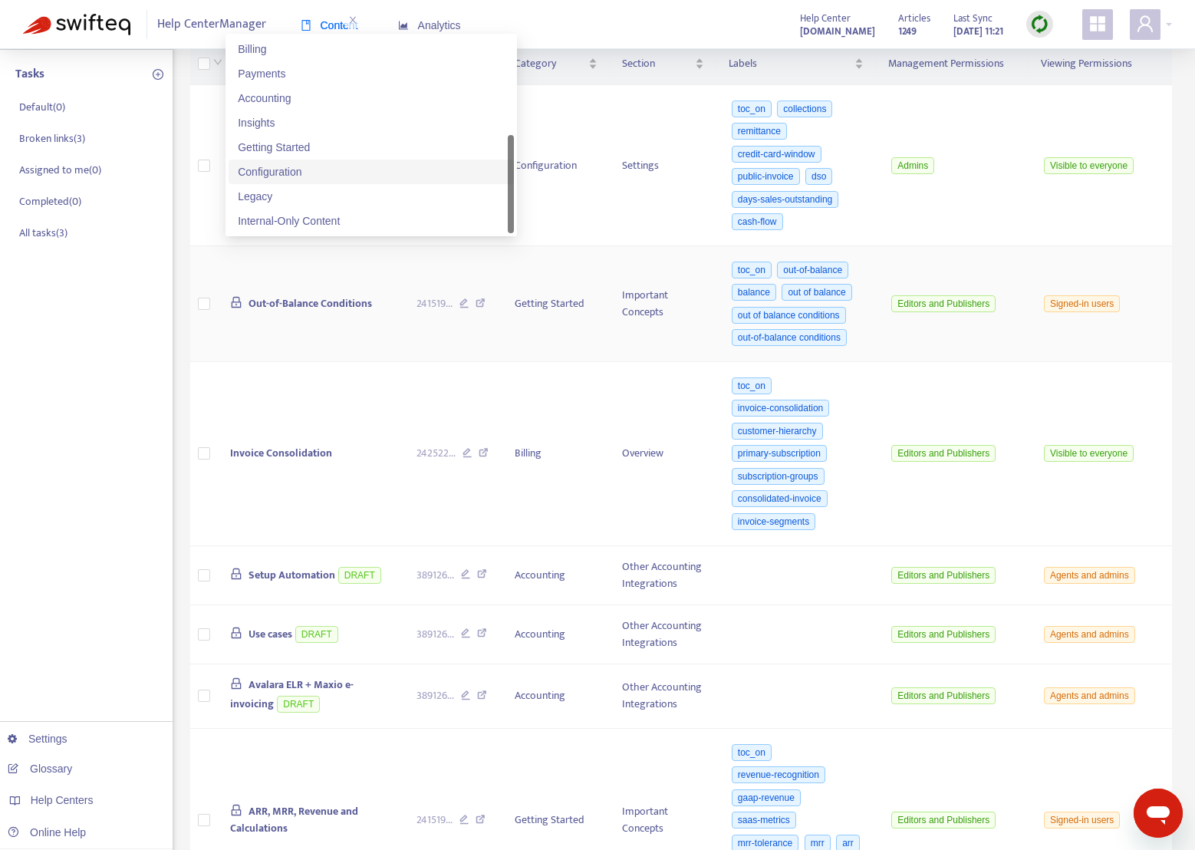
scroll to position [206, 0]
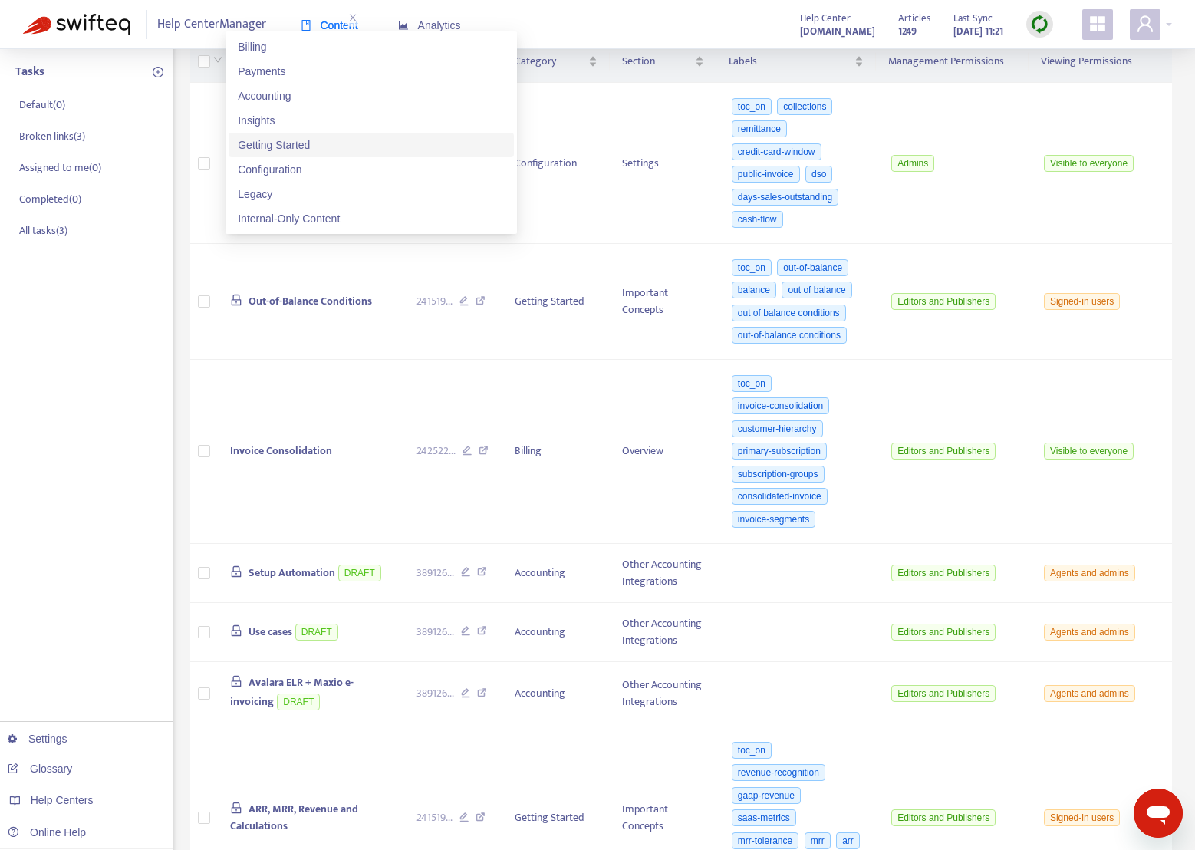
click at [332, 144] on div "Getting Started" at bounding box center [371, 145] width 267 height 17
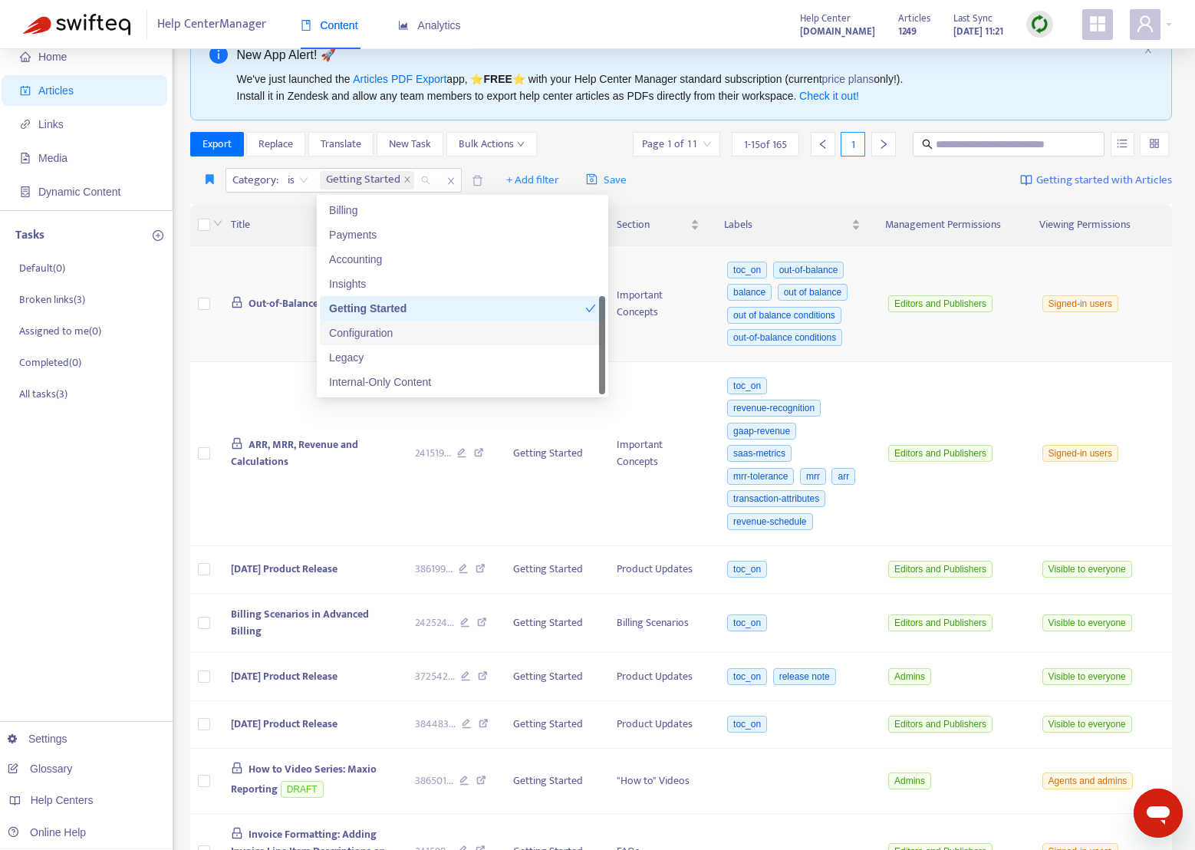
scroll to position [38, 0]
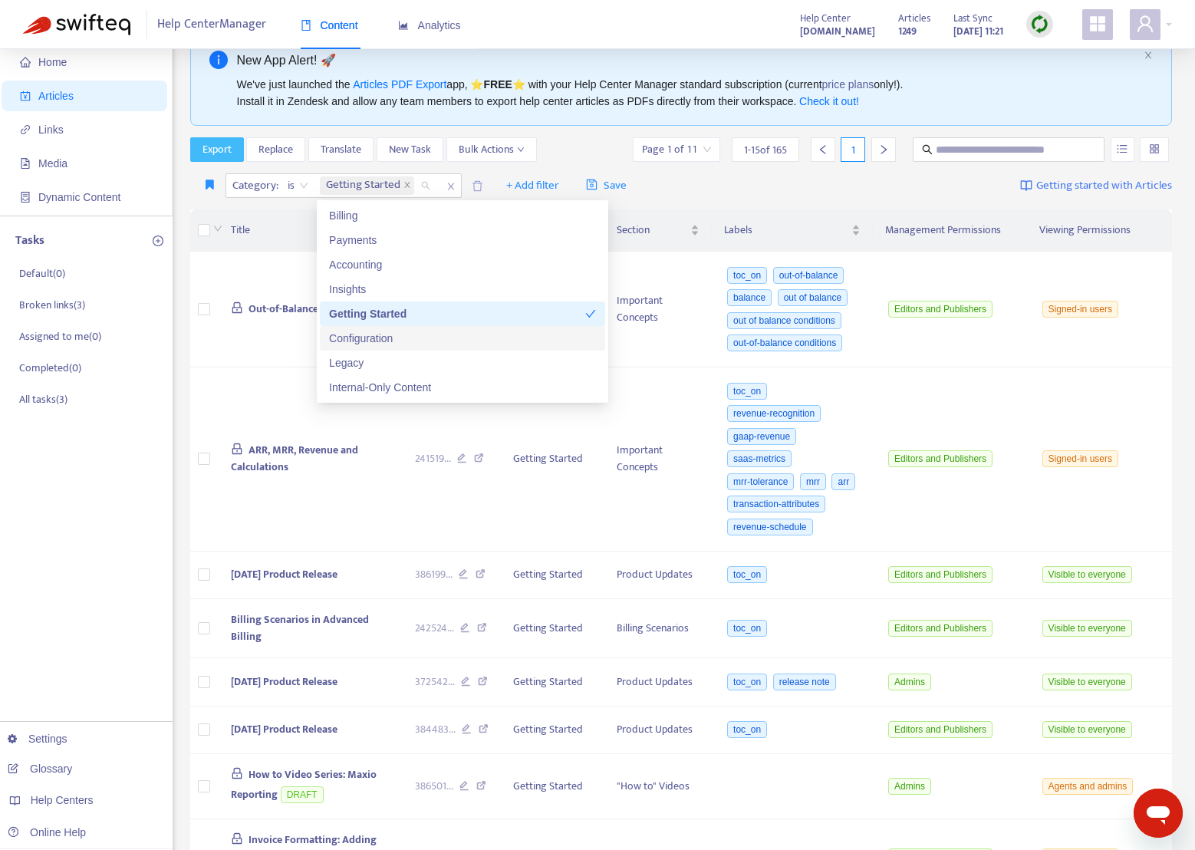
click at [221, 137] on button "Export" at bounding box center [217, 149] width 54 height 25
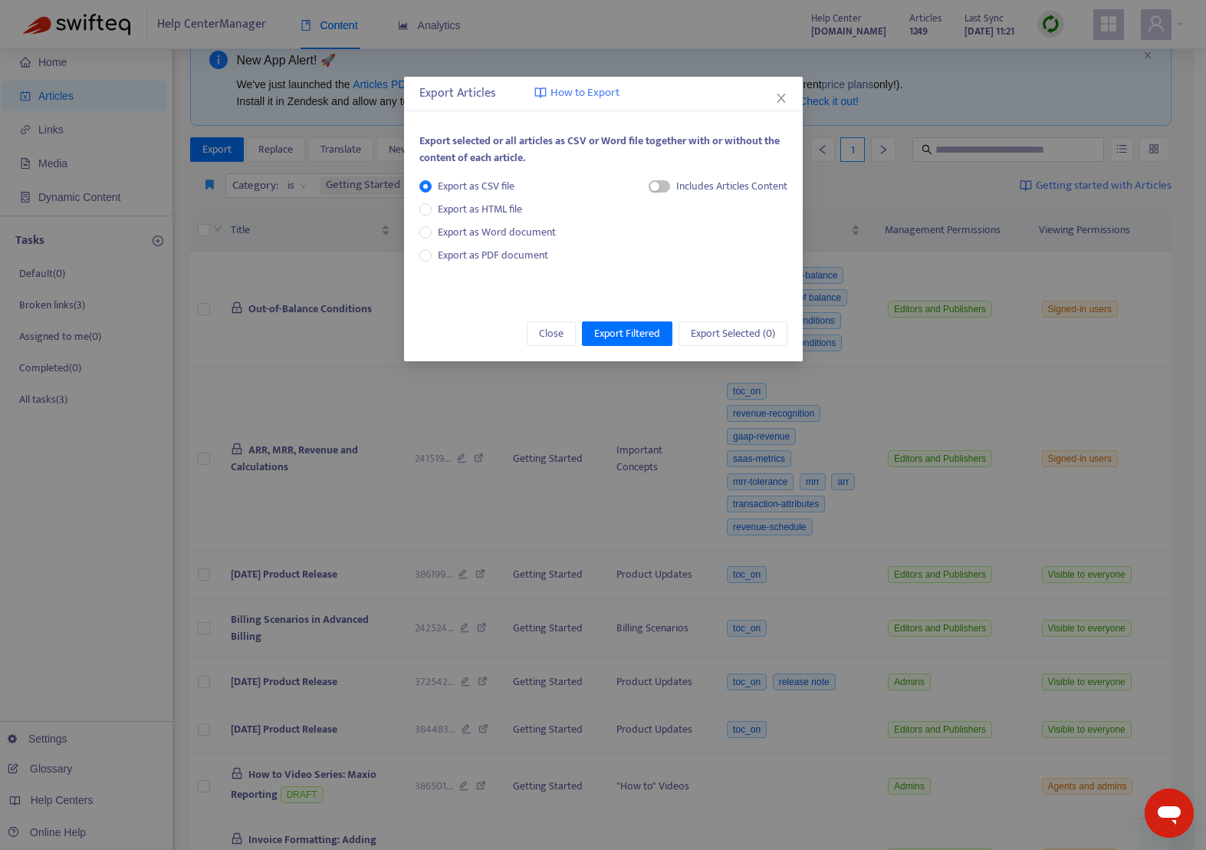
click at [677, 188] on div "Includes Articles Content" at bounding box center [731, 186] width 111 height 17
click at [660, 189] on span "button" at bounding box center [659, 186] width 21 height 12
click at [439, 254] on span "Export as PDF document" at bounding box center [493, 255] width 110 height 18
drag, startPoint x: 640, startPoint y: 186, endPoint x: 644, endPoint y: 198, distance: 12.4
click at [640, 187] on div "button" at bounding box center [640, 186] width 9 height 9
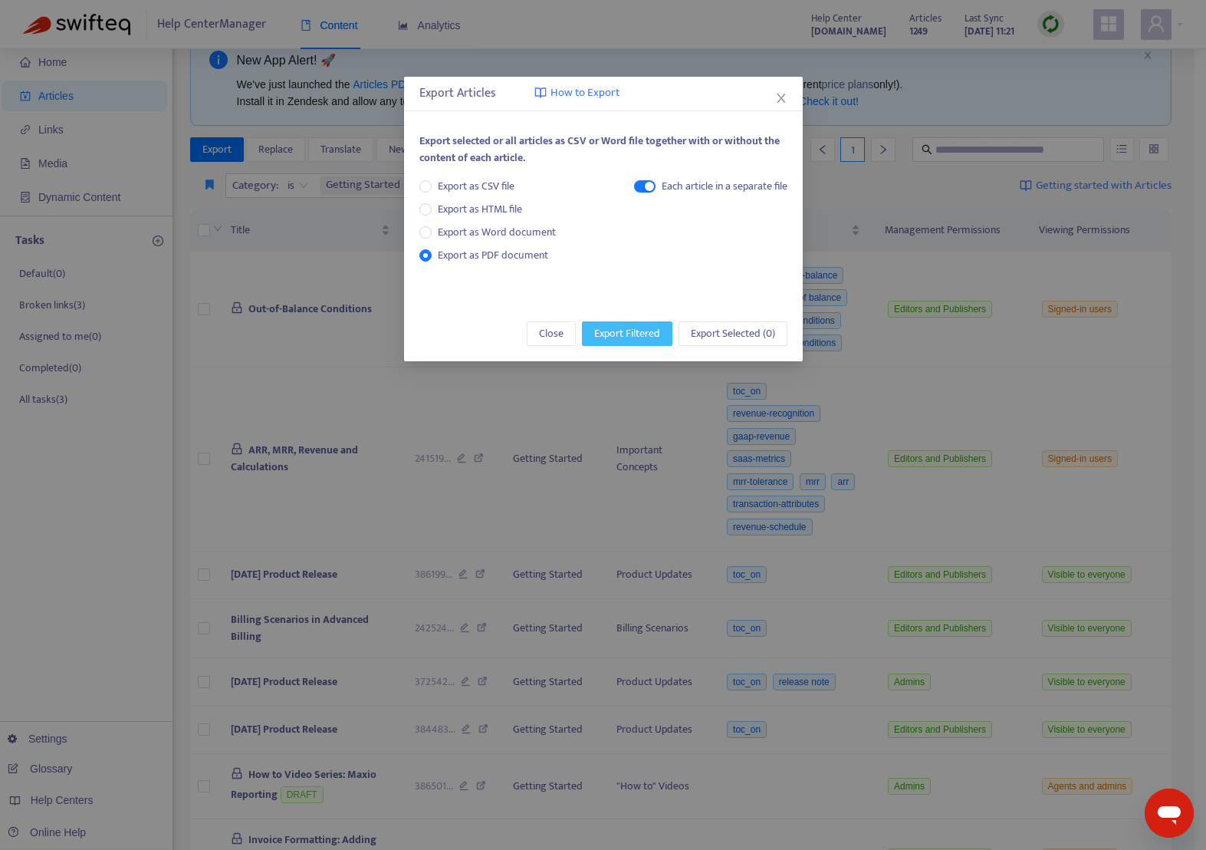
click at [631, 332] on span "Export Filtered" at bounding box center [627, 333] width 66 height 17
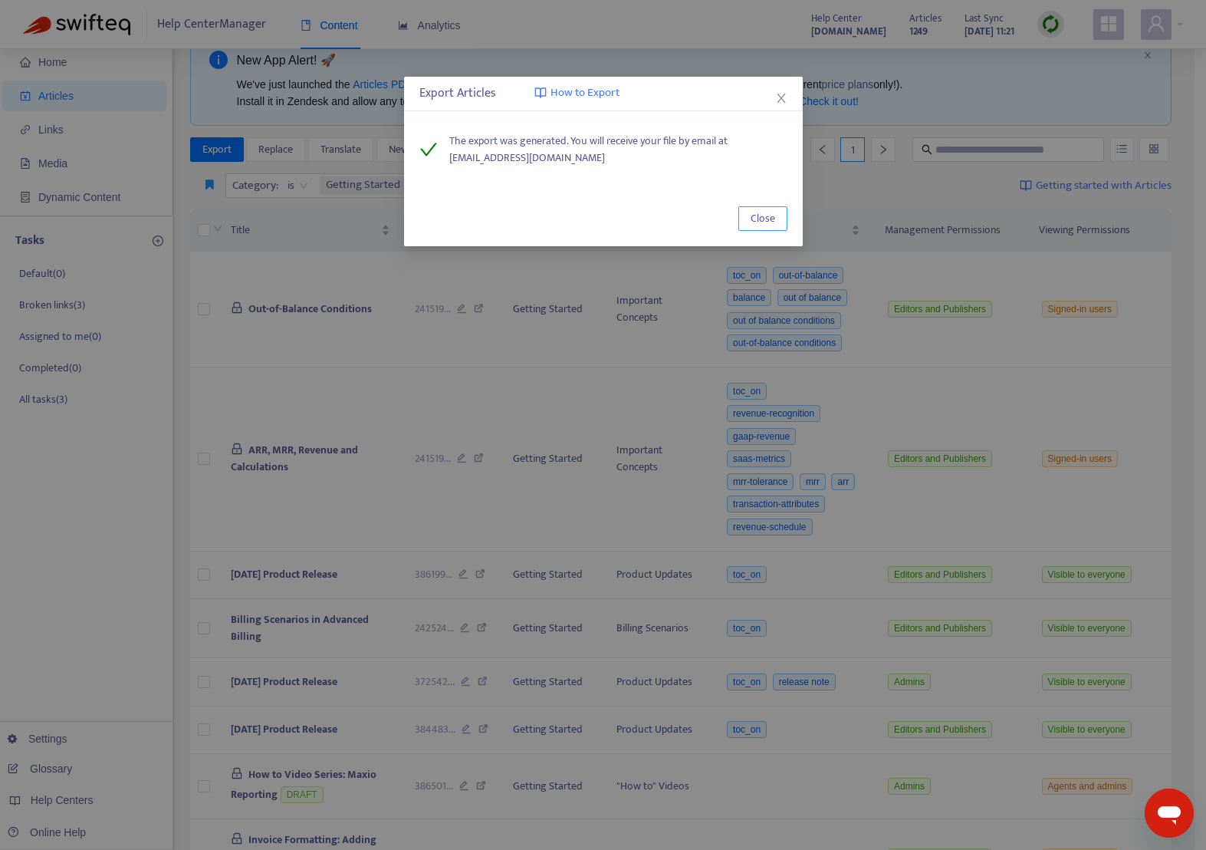
click at [760, 218] on span "Close" at bounding box center [763, 218] width 25 height 17
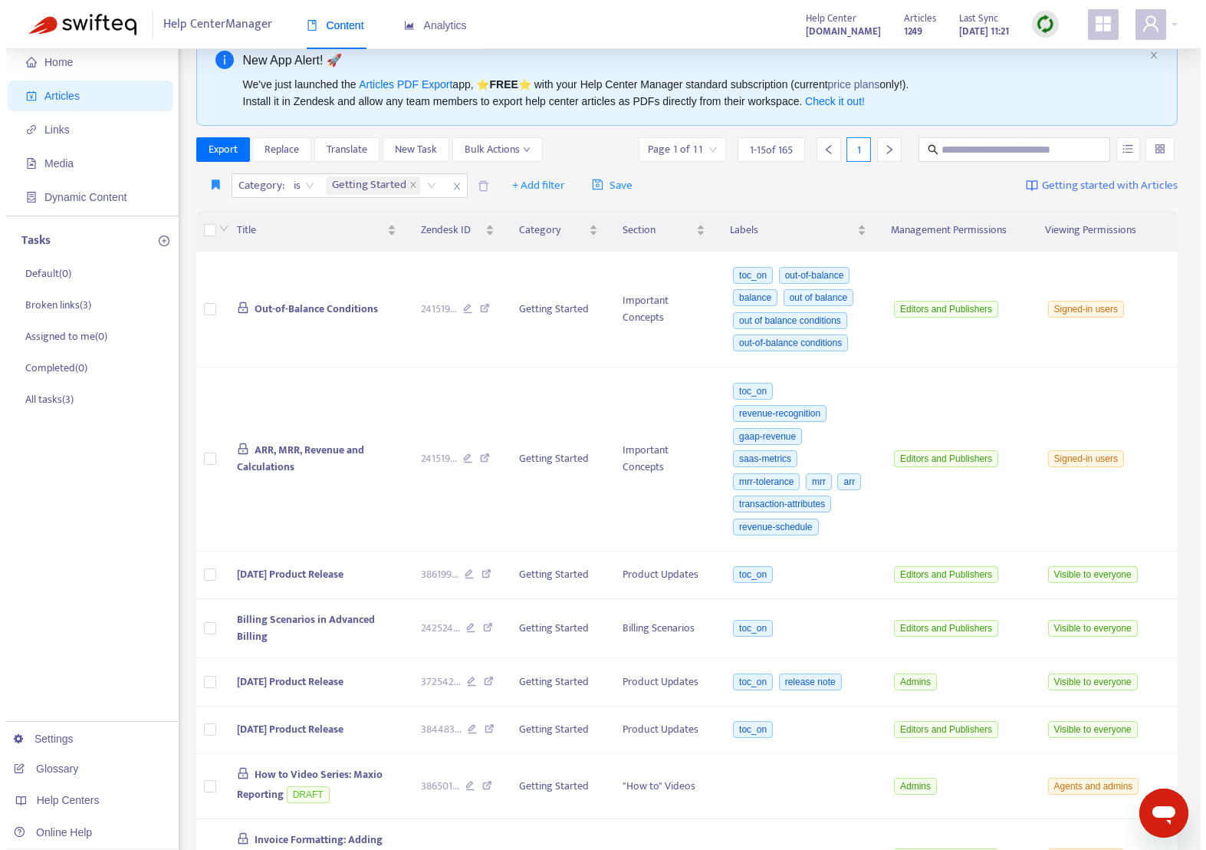
scroll to position [0, 0]
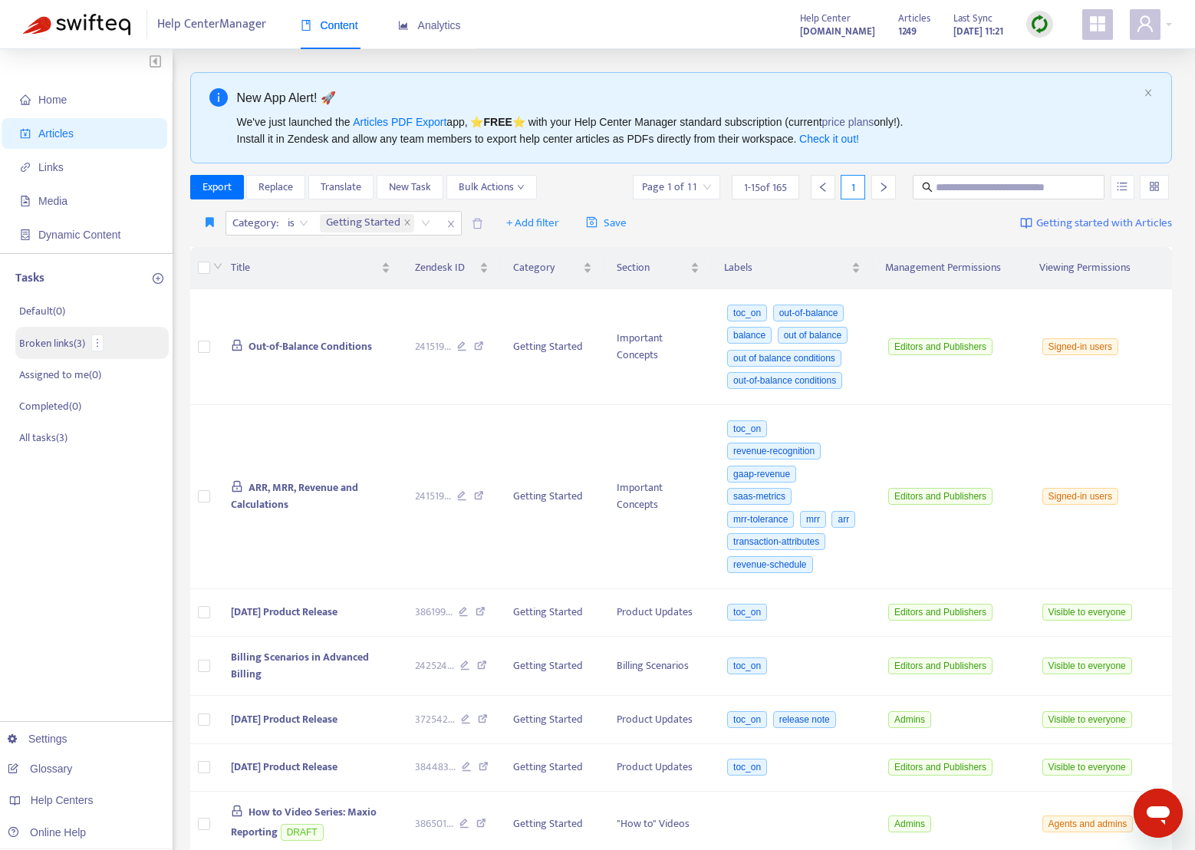
click at [47, 347] on p "Broken links ( 3 )" at bounding box center [52, 343] width 66 height 16
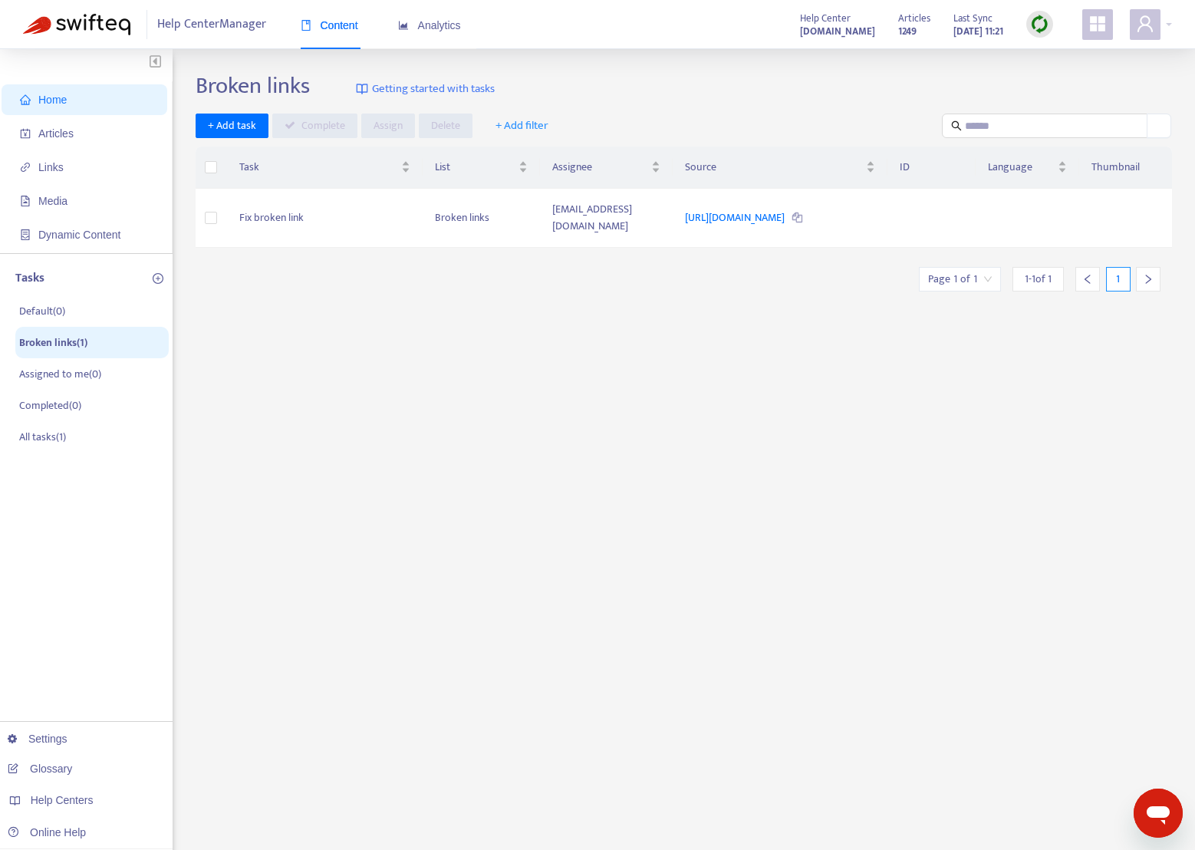
click at [48, 94] on span "Home" at bounding box center [52, 100] width 28 height 12
click at [58, 172] on span "Links" at bounding box center [50, 167] width 25 height 12
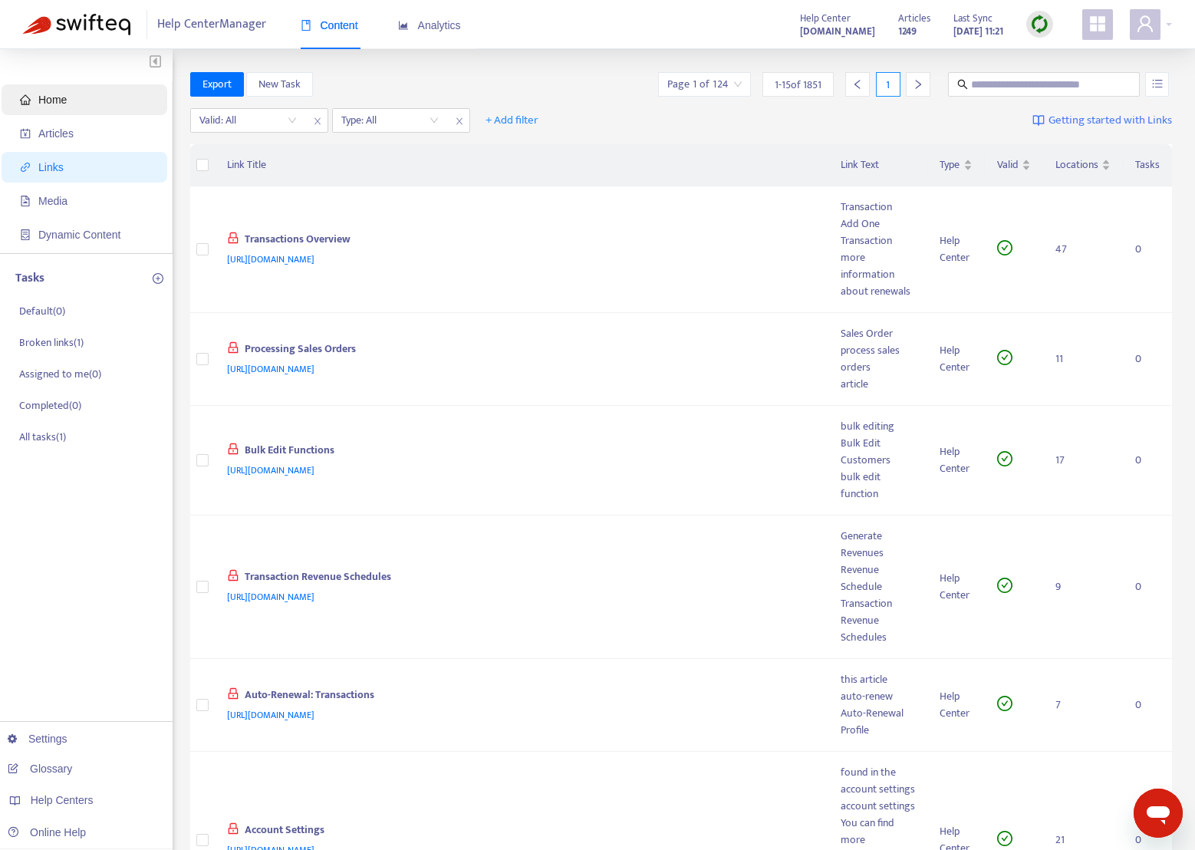
click at [45, 96] on span "Home" at bounding box center [52, 100] width 28 height 12
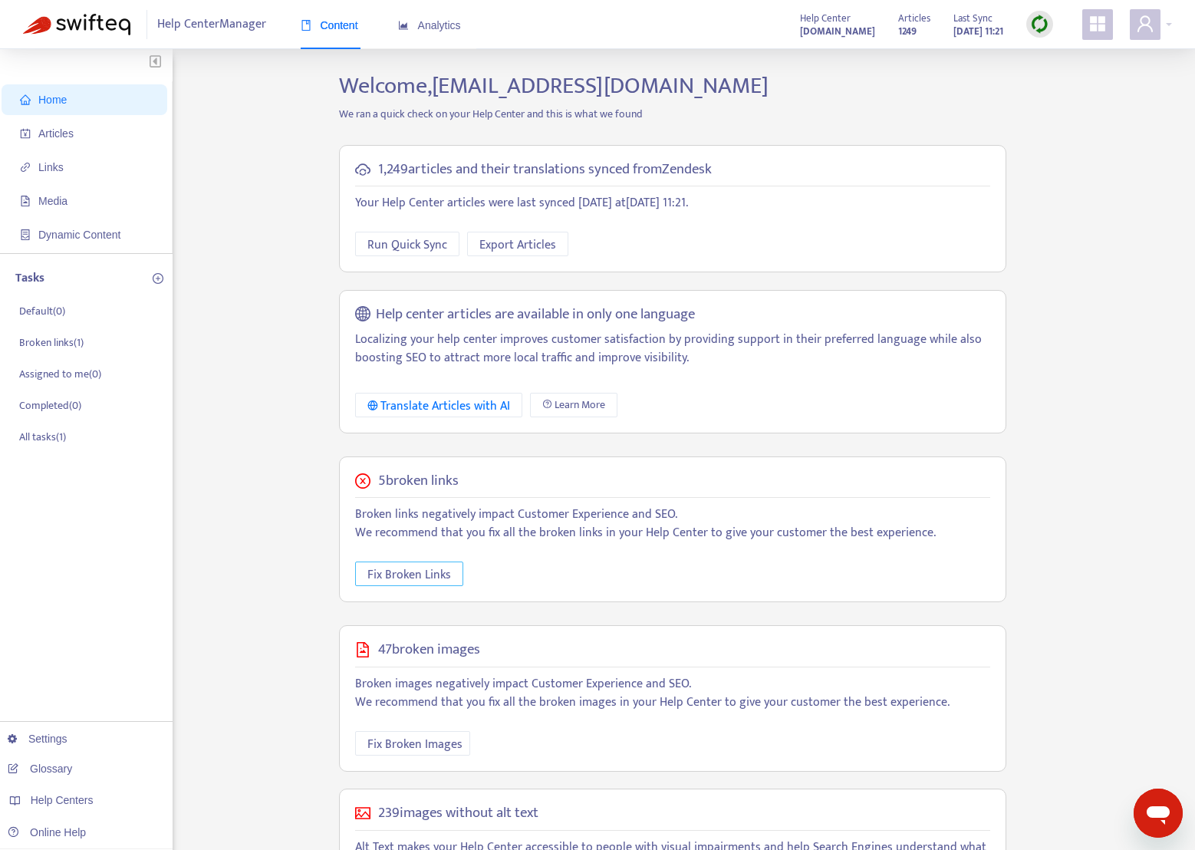
click at [427, 576] on span "Fix Broken Links" at bounding box center [409, 574] width 84 height 19
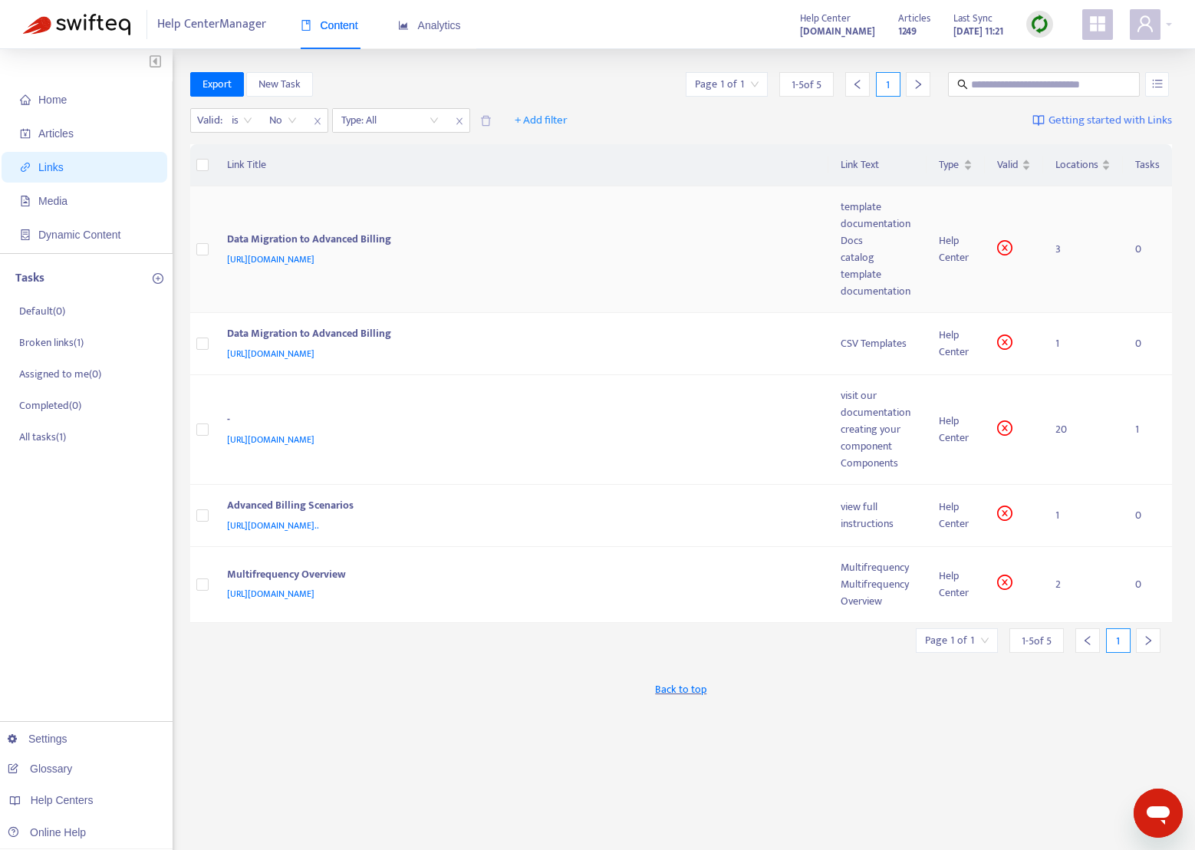
click at [288, 215] on td "Data Migration to Advanced Billing [URL][DOMAIN_NAME]" at bounding box center [522, 249] width 614 height 127
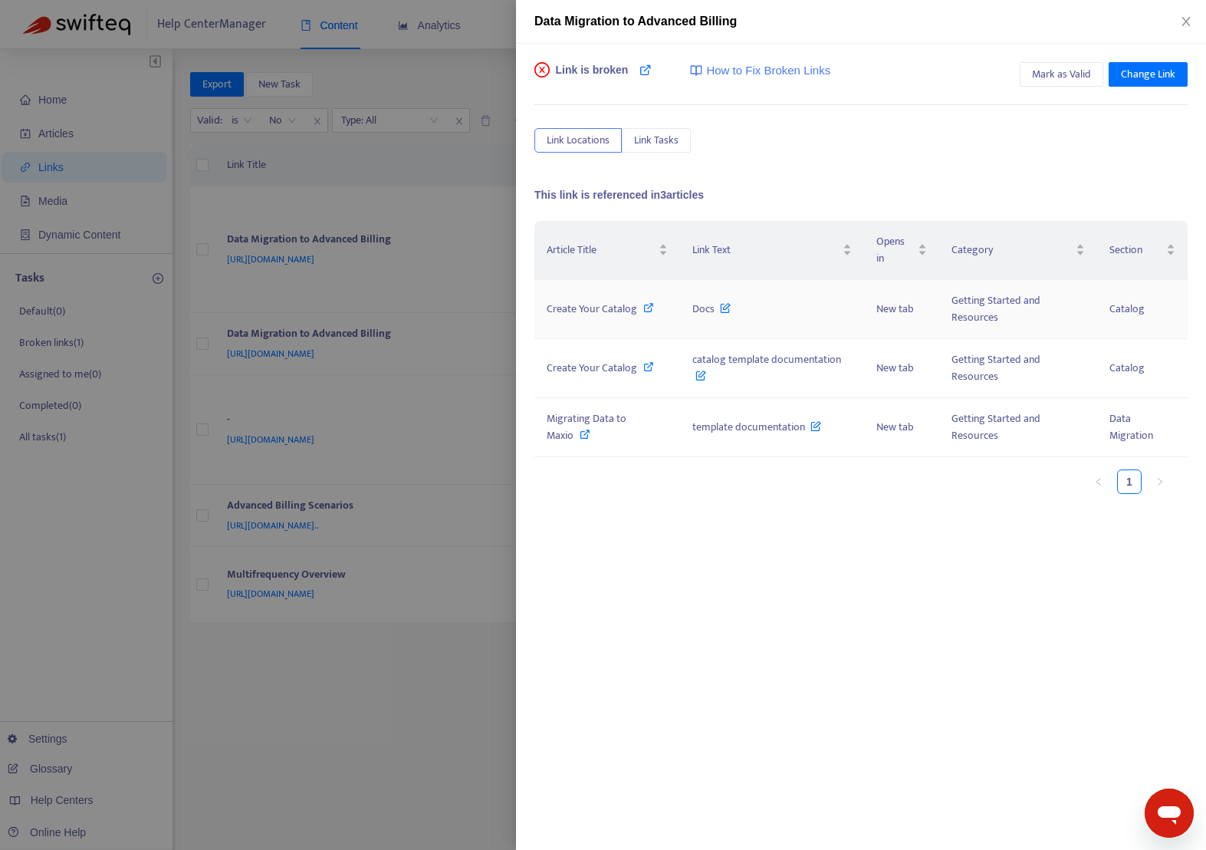
click at [588, 306] on span "Create Your Catalog" at bounding box center [592, 309] width 91 height 18
click at [576, 295] on td "Create Your Catalog" at bounding box center [608, 309] width 146 height 59
click at [578, 309] on span "Create Your Catalog" at bounding box center [592, 309] width 91 height 18
click at [776, 380] on td "catalog template documentation" at bounding box center [772, 368] width 184 height 59
click at [585, 367] on span "Create Your Catalog" at bounding box center [592, 368] width 91 height 18
